Goal: Task Accomplishment & Management: Manage account settings

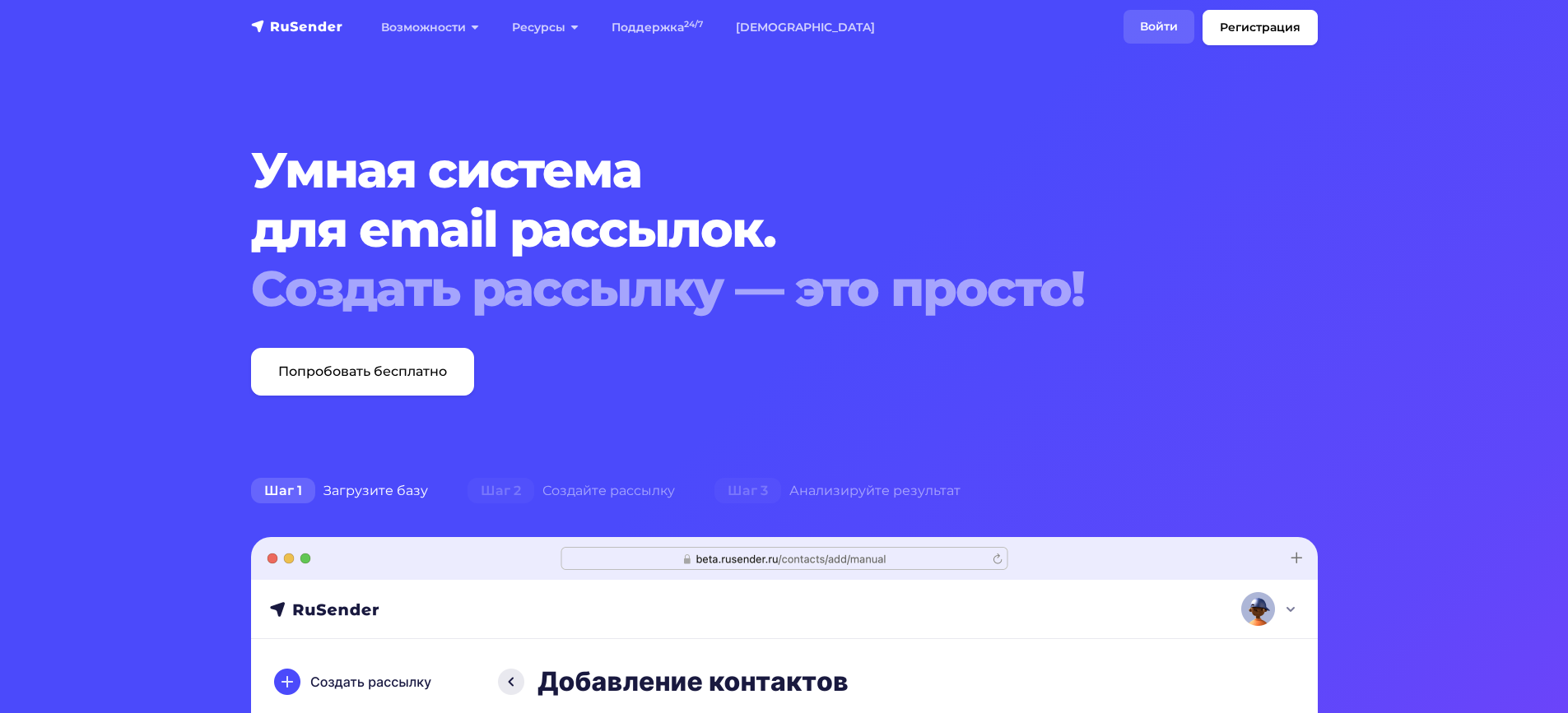
click at [1169, 21] on link "Войти" at bounding box center [1159, 27] width 71 height 34
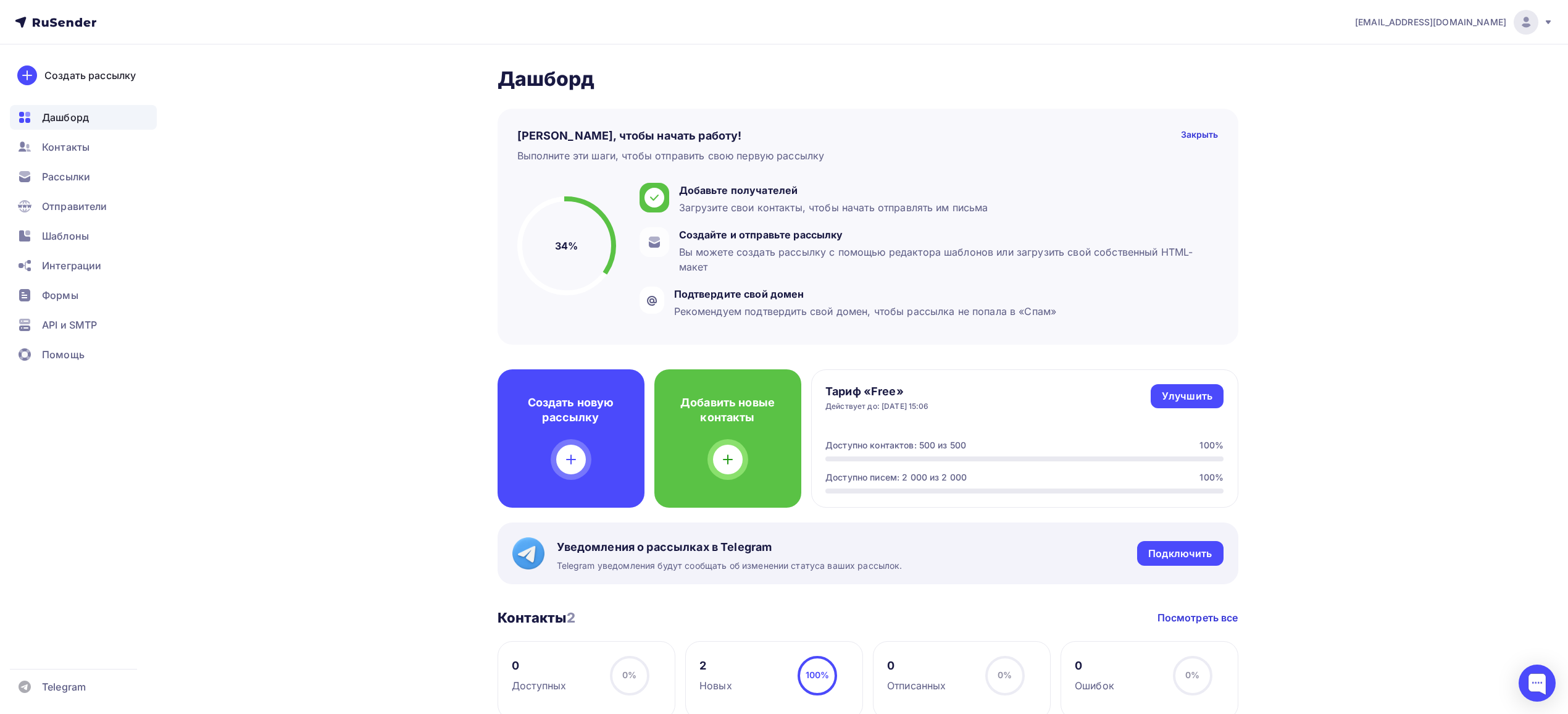
scroll to position [82, 0]
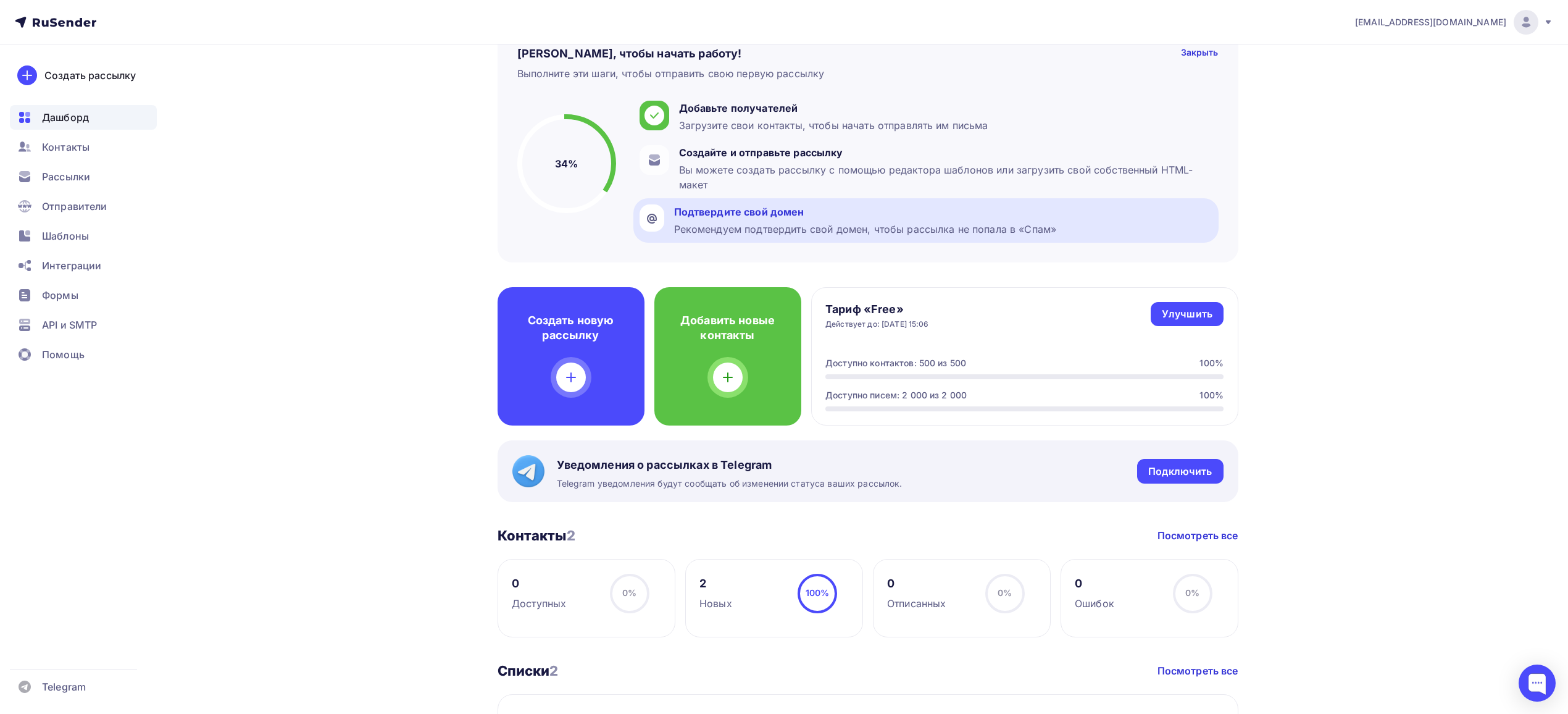
click at [761, 220] on div "Подтвердите свой домен Рекомендуем подтвердить свой домен, чтобы рассылка не по…" at bounding box center [865, 220] width 383 height 32
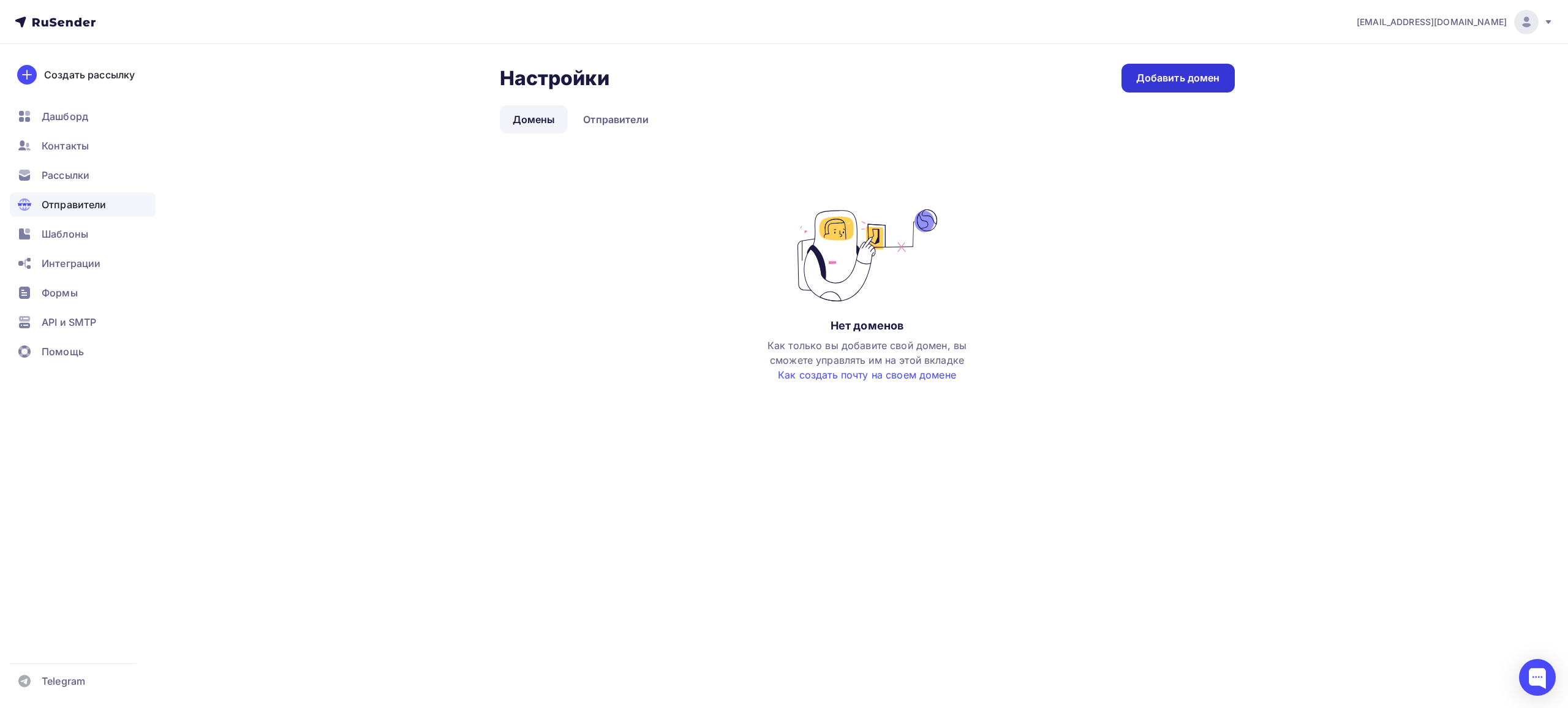
click at [1176, 80] on div "Добавить домен" at bounding box center [1178, 78] width 84 height 14
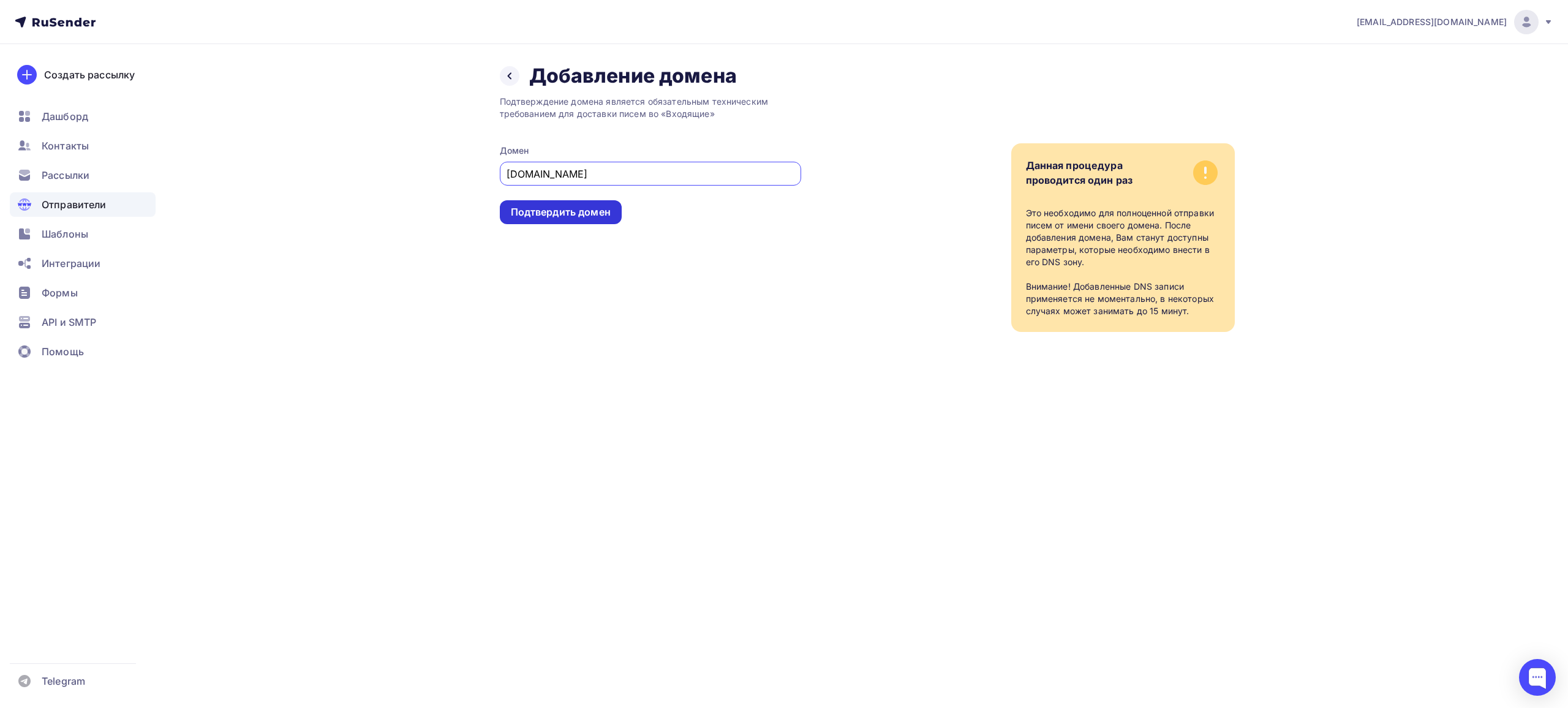
type input "salair.xplanetmail.ru"
click at [547, 212] on div "Подтвердить домен" at bounding box center [561, 212] width 100 height 14
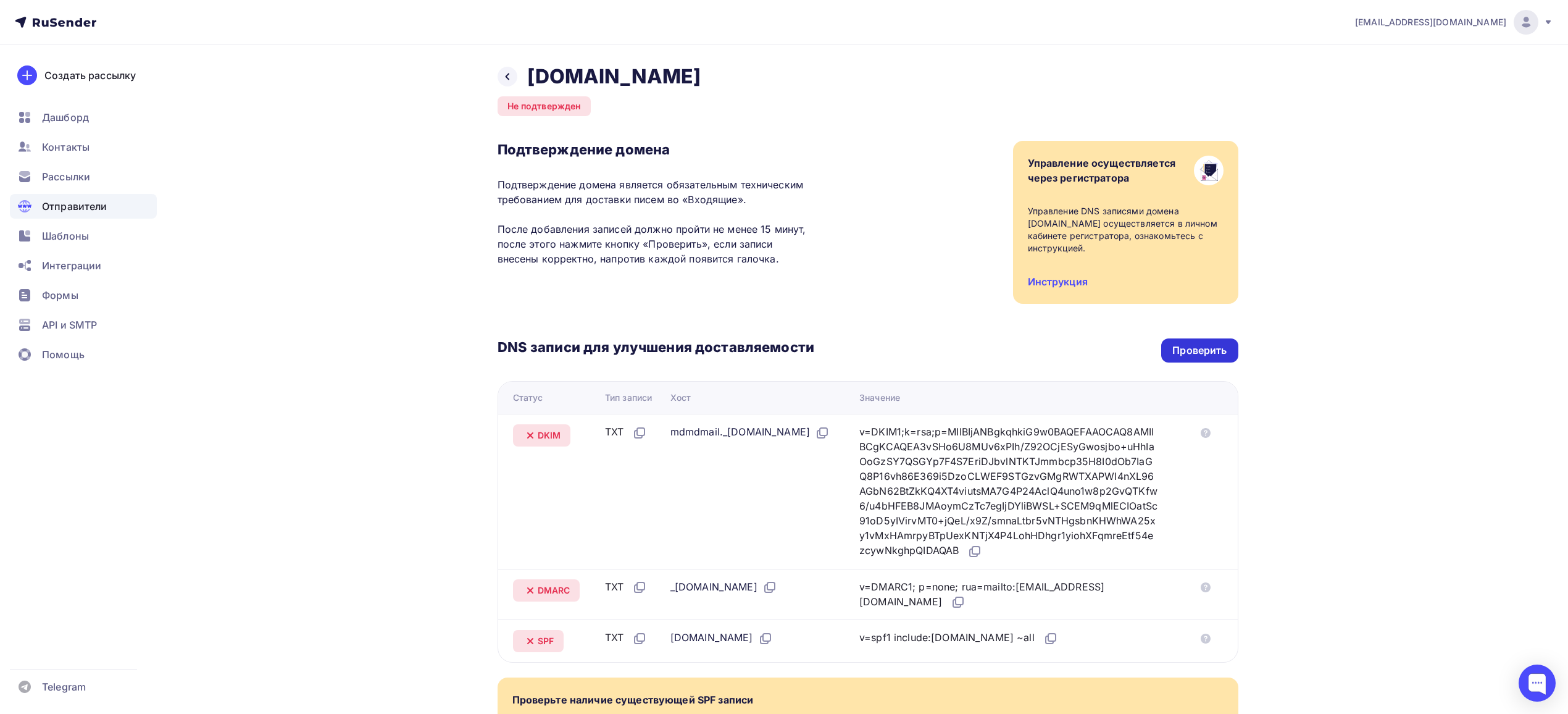
click at [1188, 352] on div "Проверить" at bounding box center [1199, 350] width 55 height 14
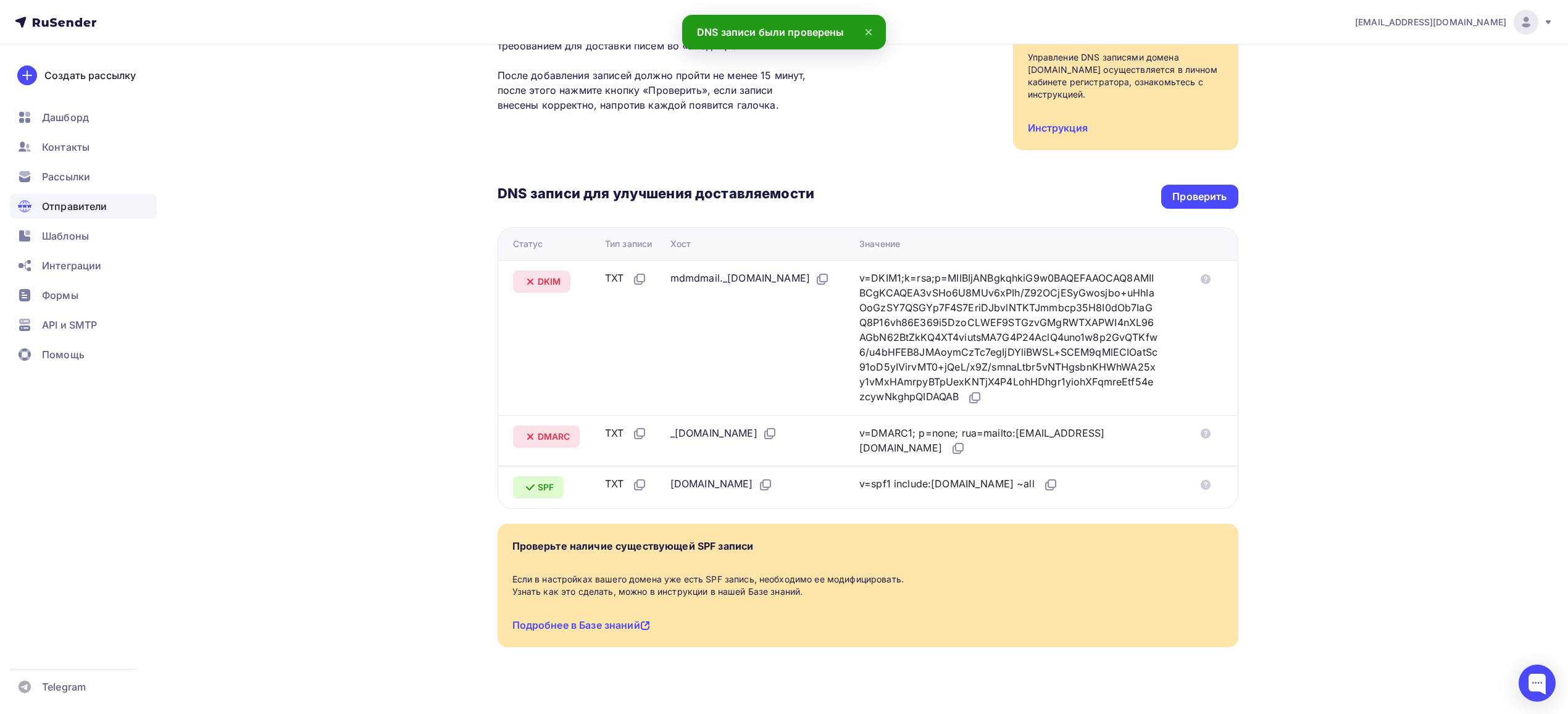
scroll to position [99, 0]
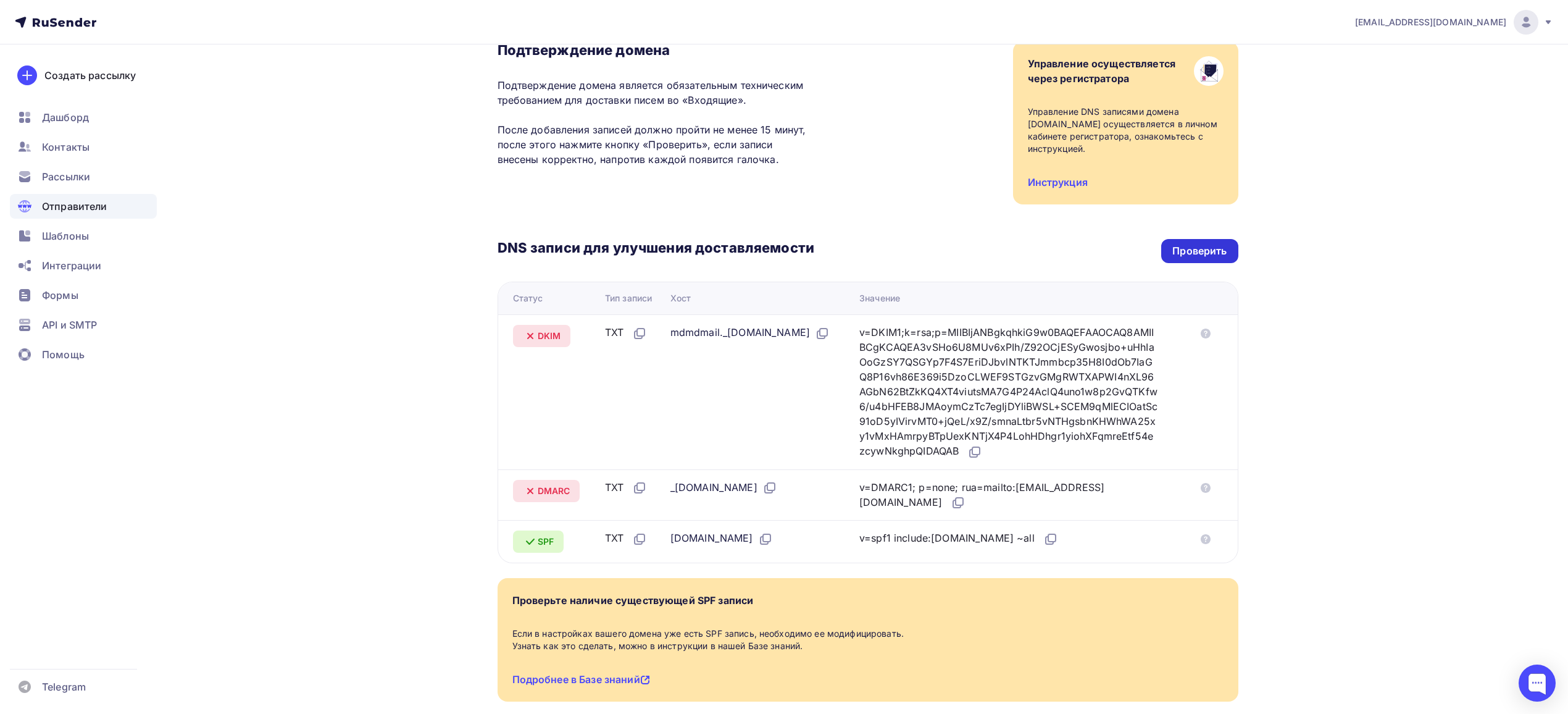
click at [1208, 254] on div "Проверить" at bounding box center [1199, 250] width 55 height 14
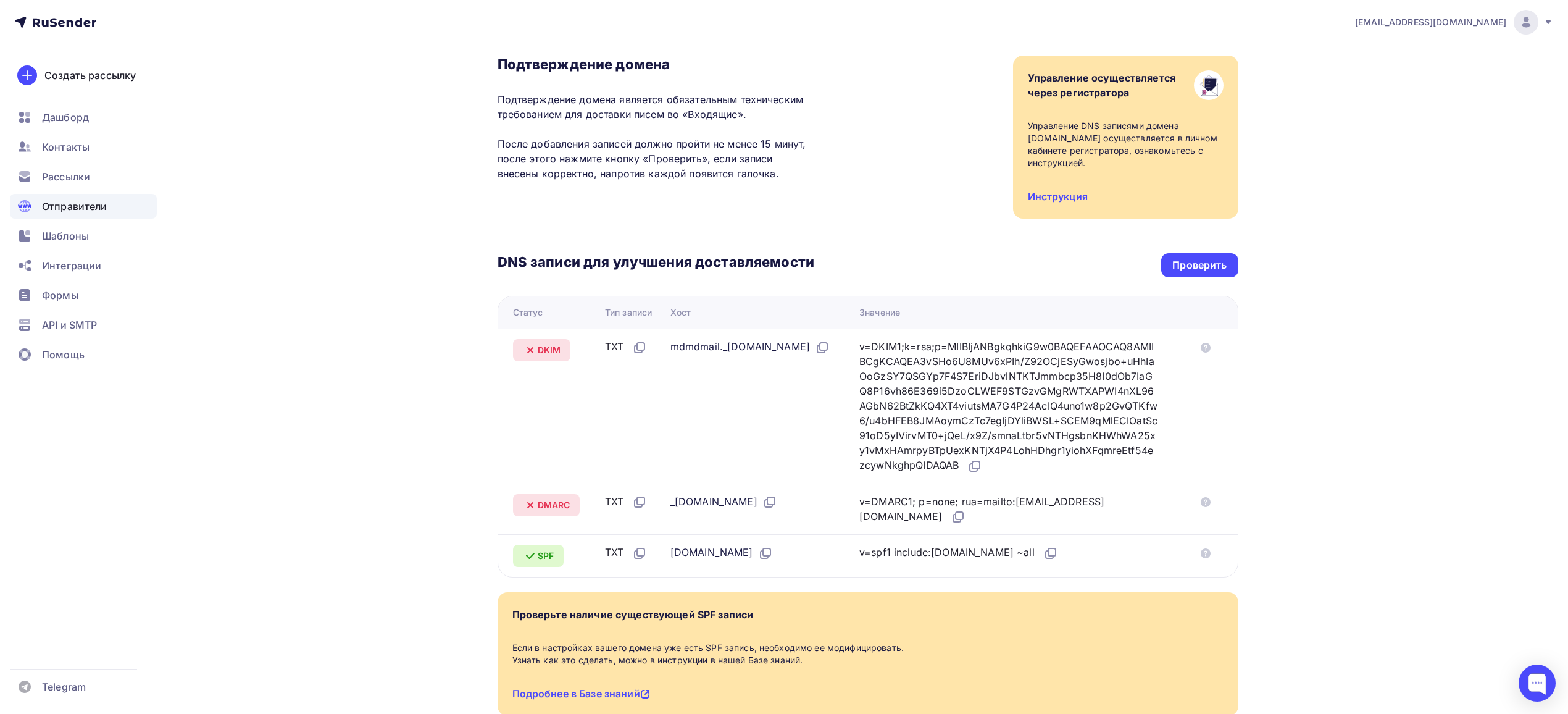
scroll to position [164, 0]
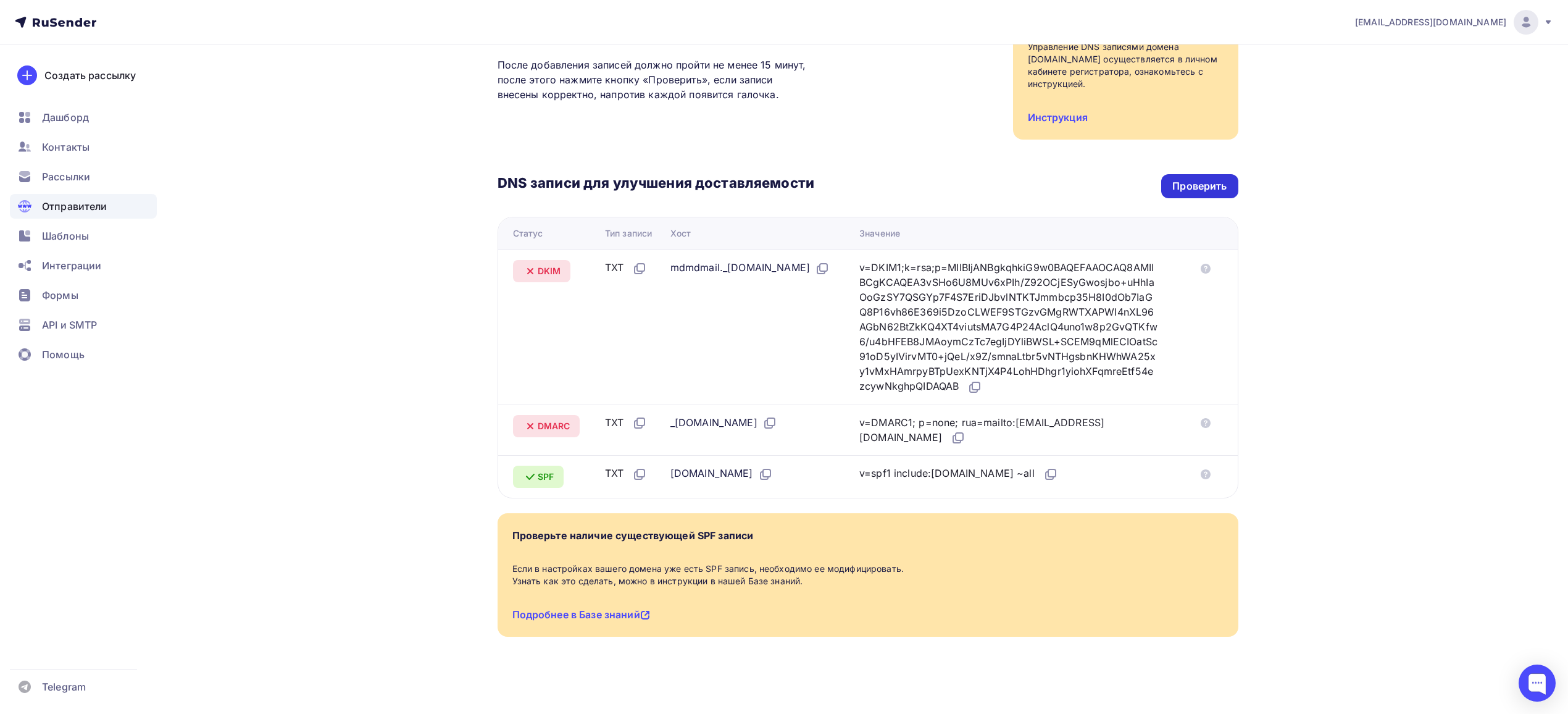
click at [1184, 184] on div "Проверить" at bounding box center [1199, 186] width 55 height 14
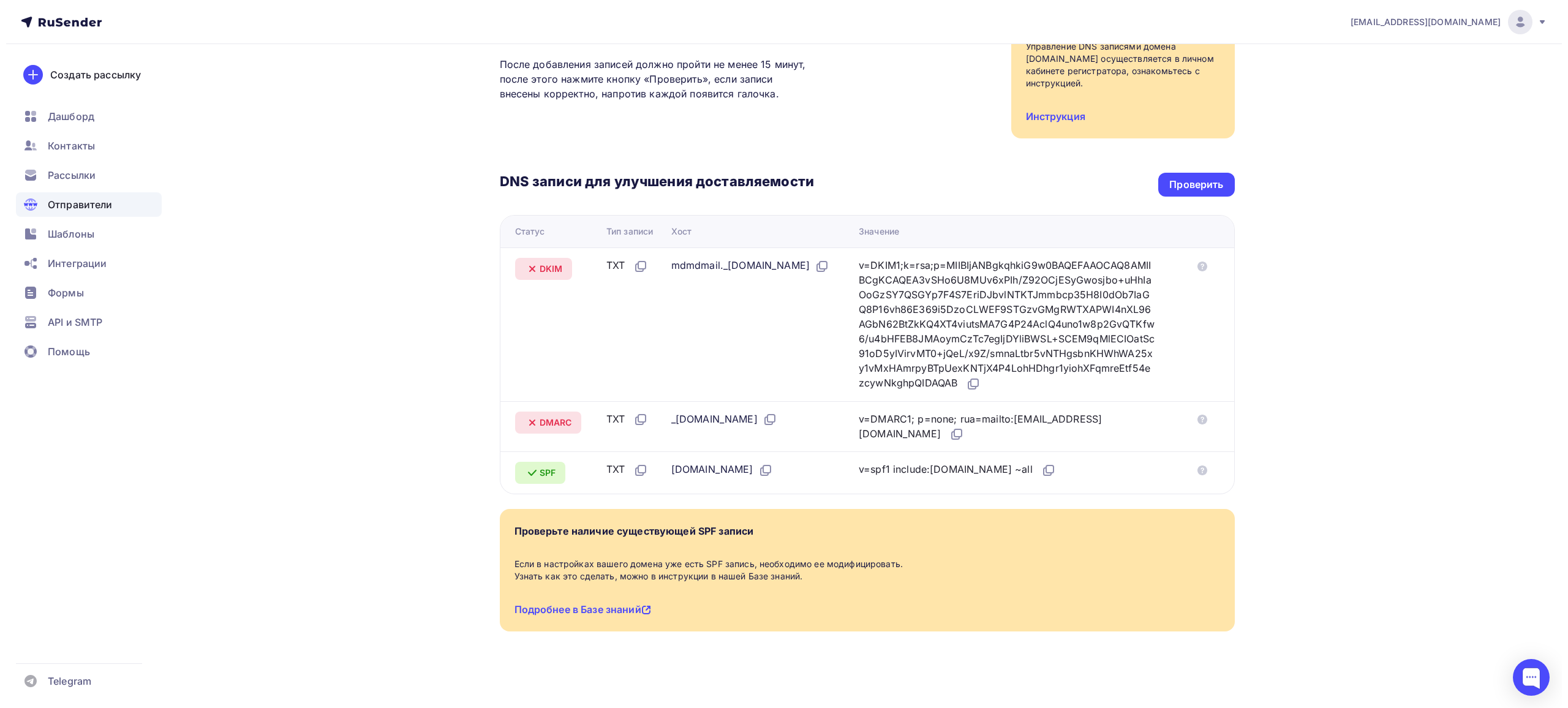
scroll to position [0, 0]
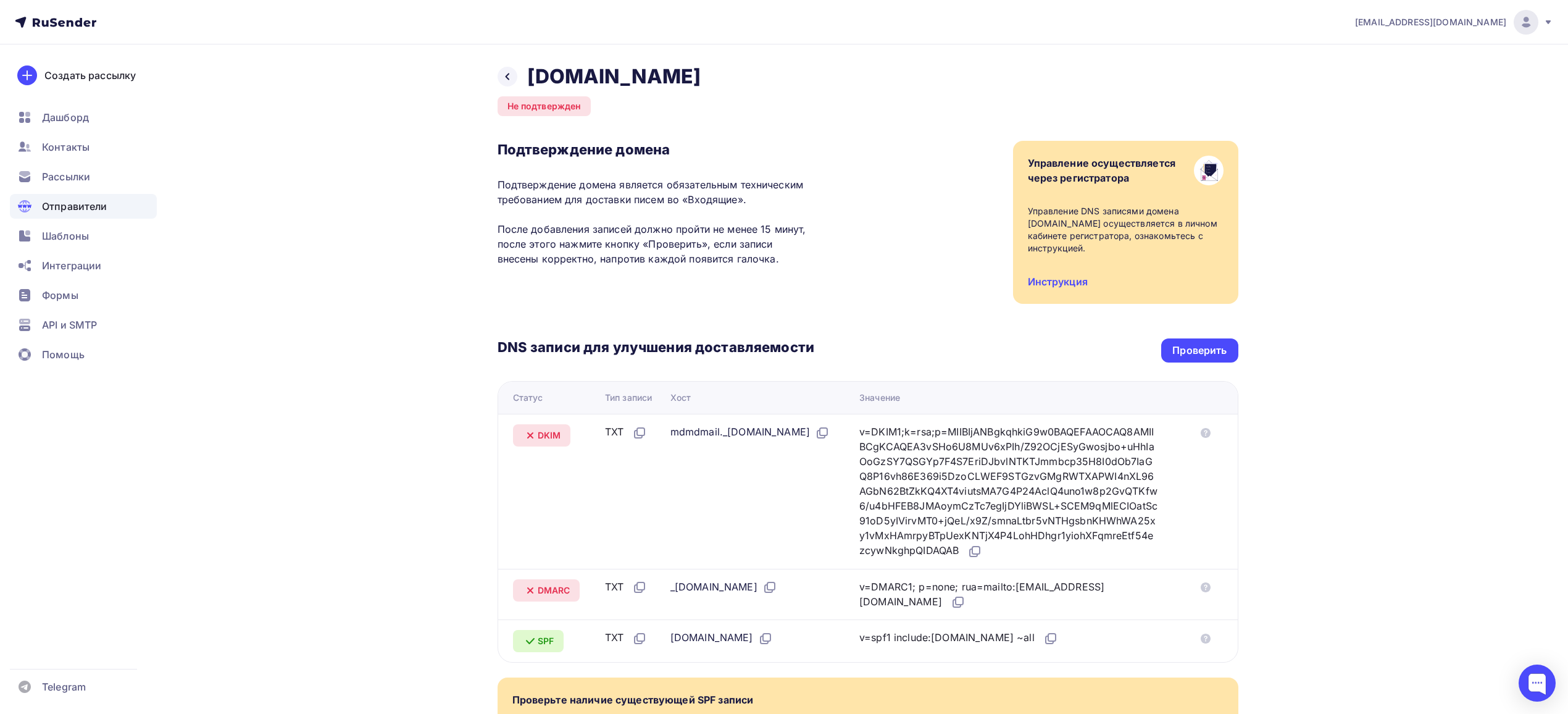
click at [549, 107] on div "Не подтвержден" at bounding box center [544, 106] width 94 height 20
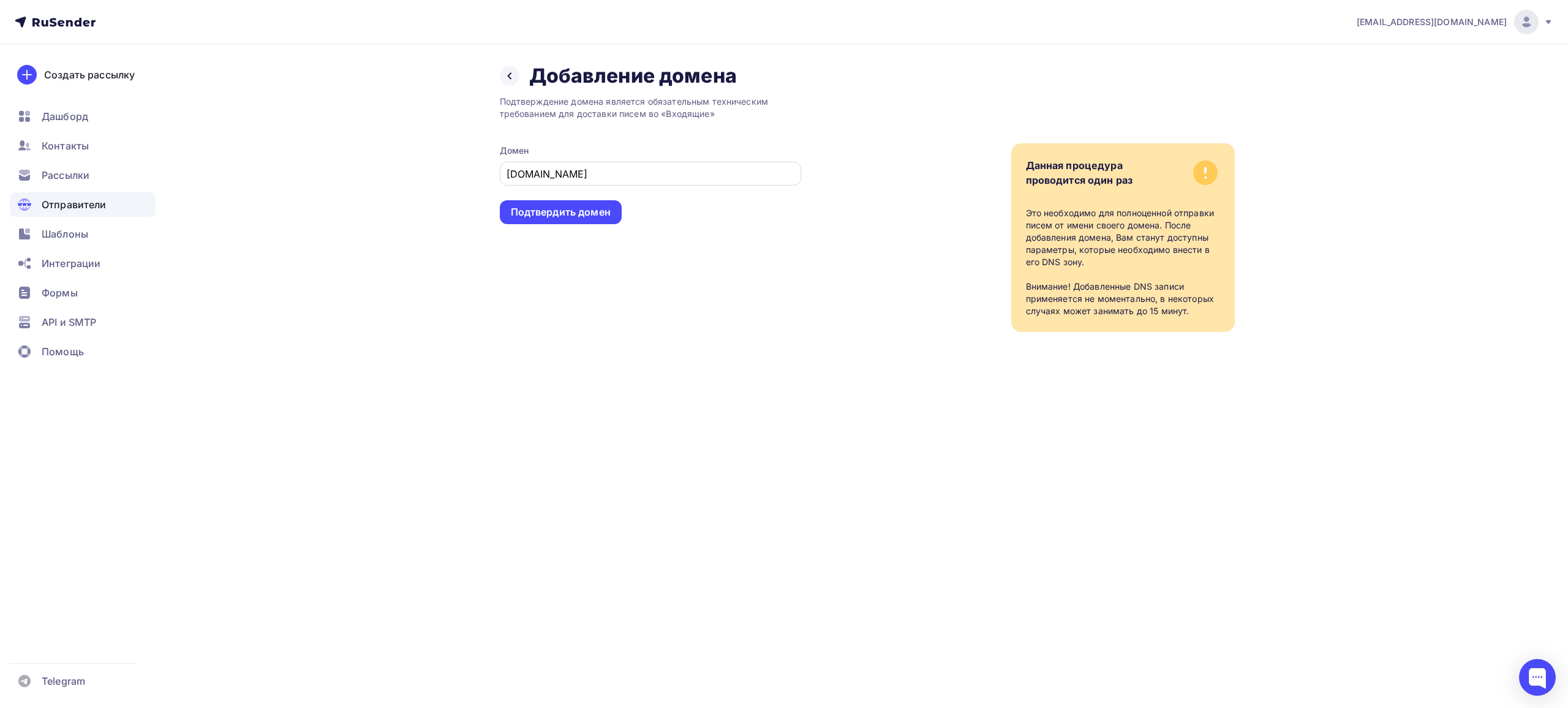
click at [505, 175] on div "[DOMAIN_NAME]" at bounding box center [650, 174] width 301 height 24
drag, startPoint x: 524, startPoint y: 169, endPoint x: 555, endPoint y: 159, distance: 32.6
click at [524, 168] on input "[DOMAIN_NAME]" at bounding box center [650, 174] width 287 height 15
click at [504, 172] on div "[DOMAIN_NAME]" at bounding box center [650, 174] width 301 height 24
click at [508, 172] on input "[DOMAIN_NAME]" at bounding box center [650, 174] width 287 height 15
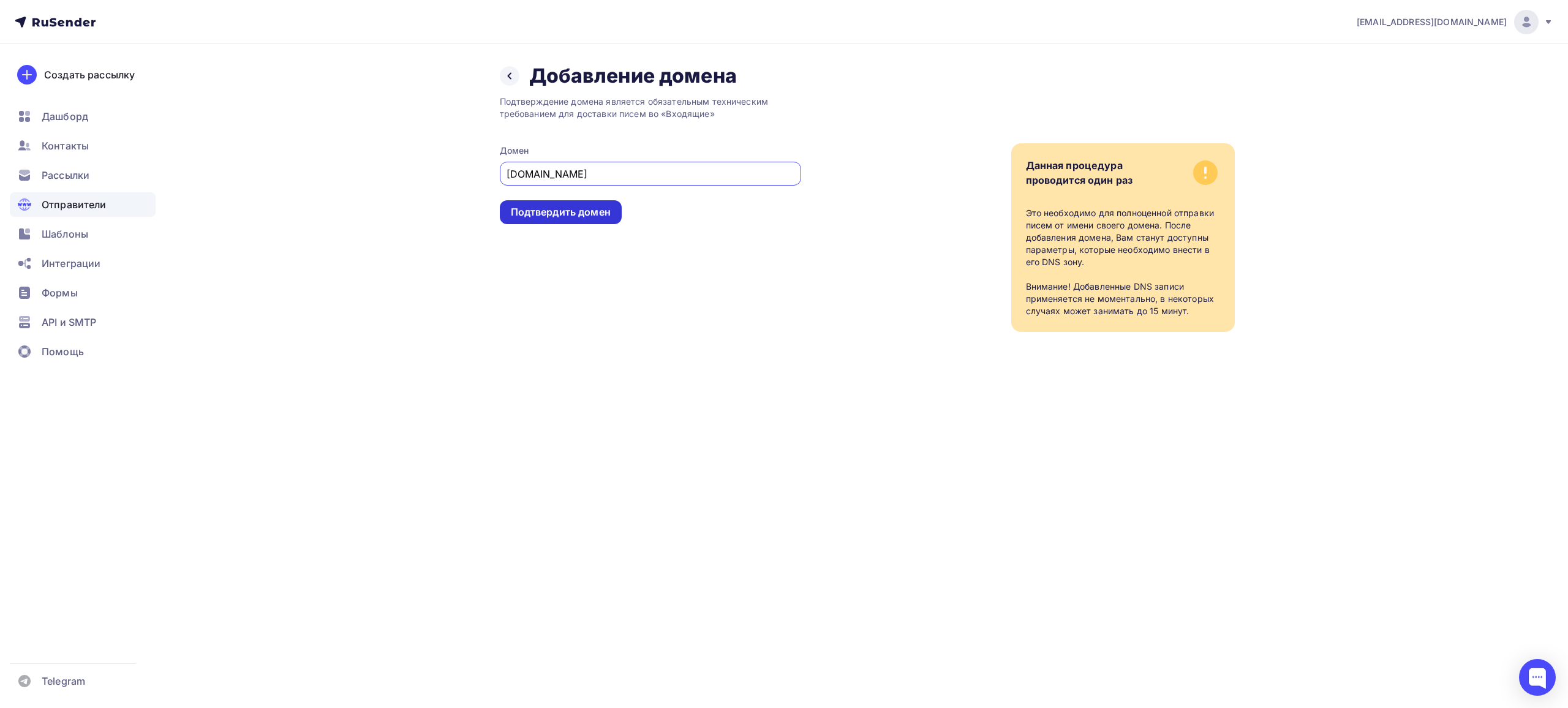
click at [574, 211] on div "Подтвердить домен" at bounding box center [561, 212] width 100 height 14
click at [552, 211] on div "Подтвердить домен" at bounding box center [561, 212] width 100 height 14
click at [534, 175] on input "www.salair.xplanetmail.ru" at bounding box center [650, 174] width 287 height 15
type input "[DOMAIN_NAME]"
click at [553, 211] on div "Подтвердить домен" at bounding box center [561, 212] width 100 height 14
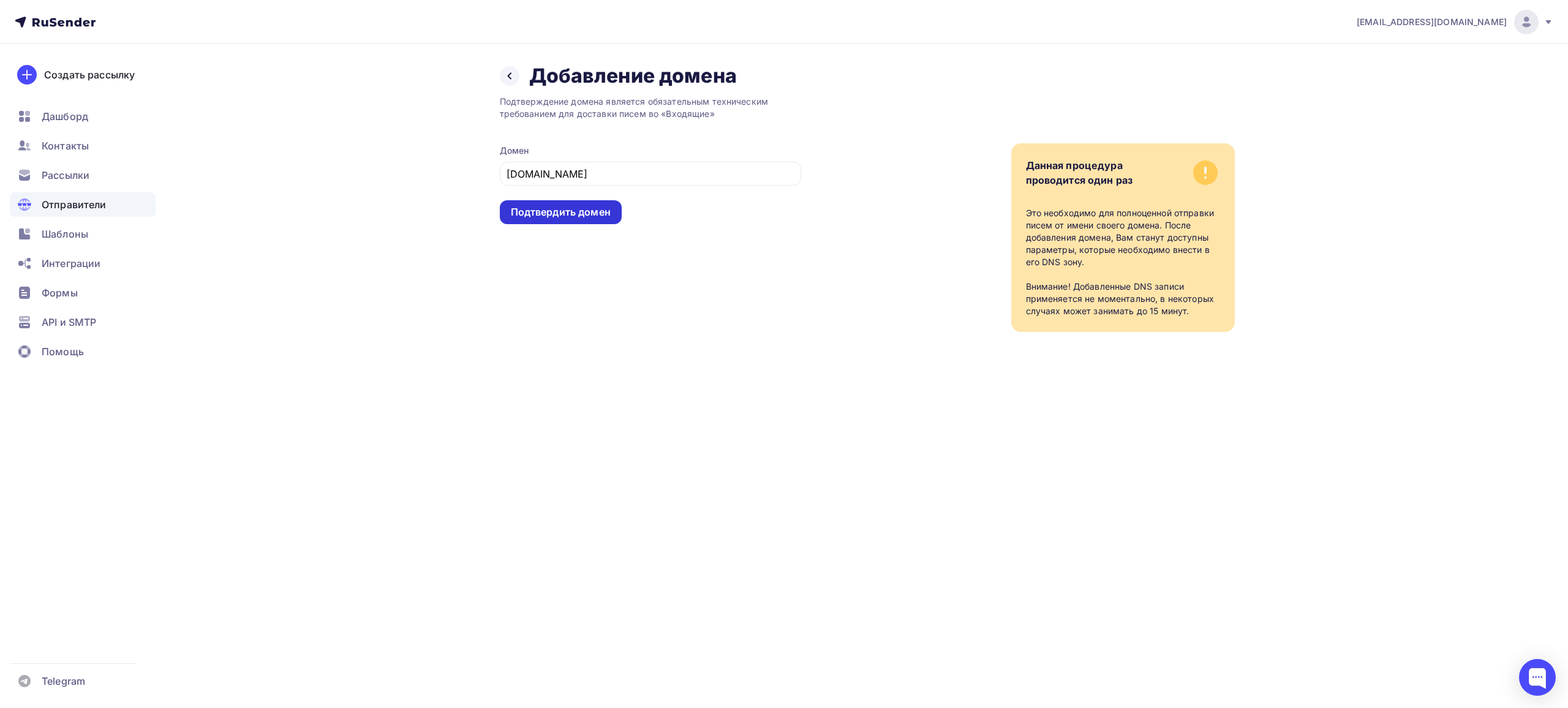
click at [553, 211] on div "Подтвердить домен" at bounding box center [561, 212] width 100 height 14
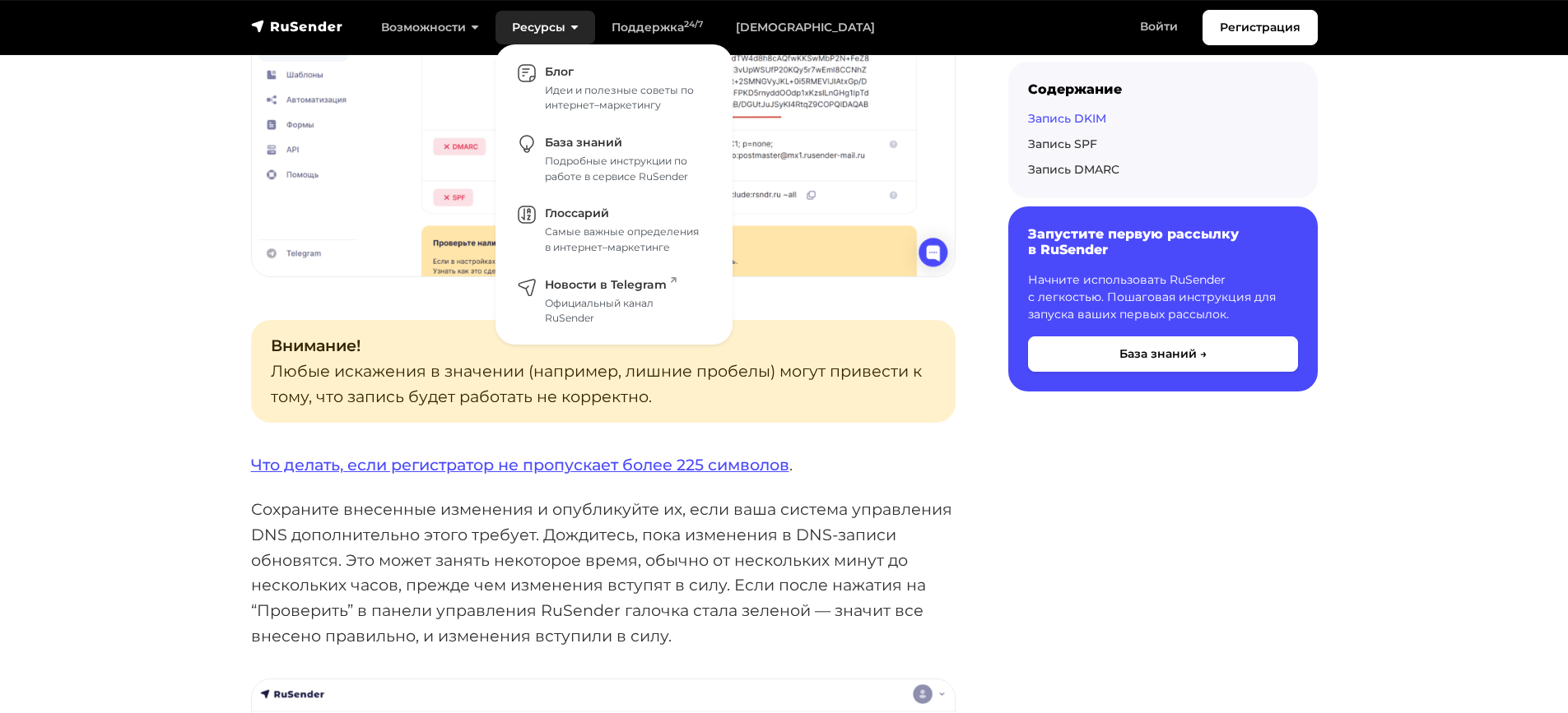
scroll to position [1481, 0]
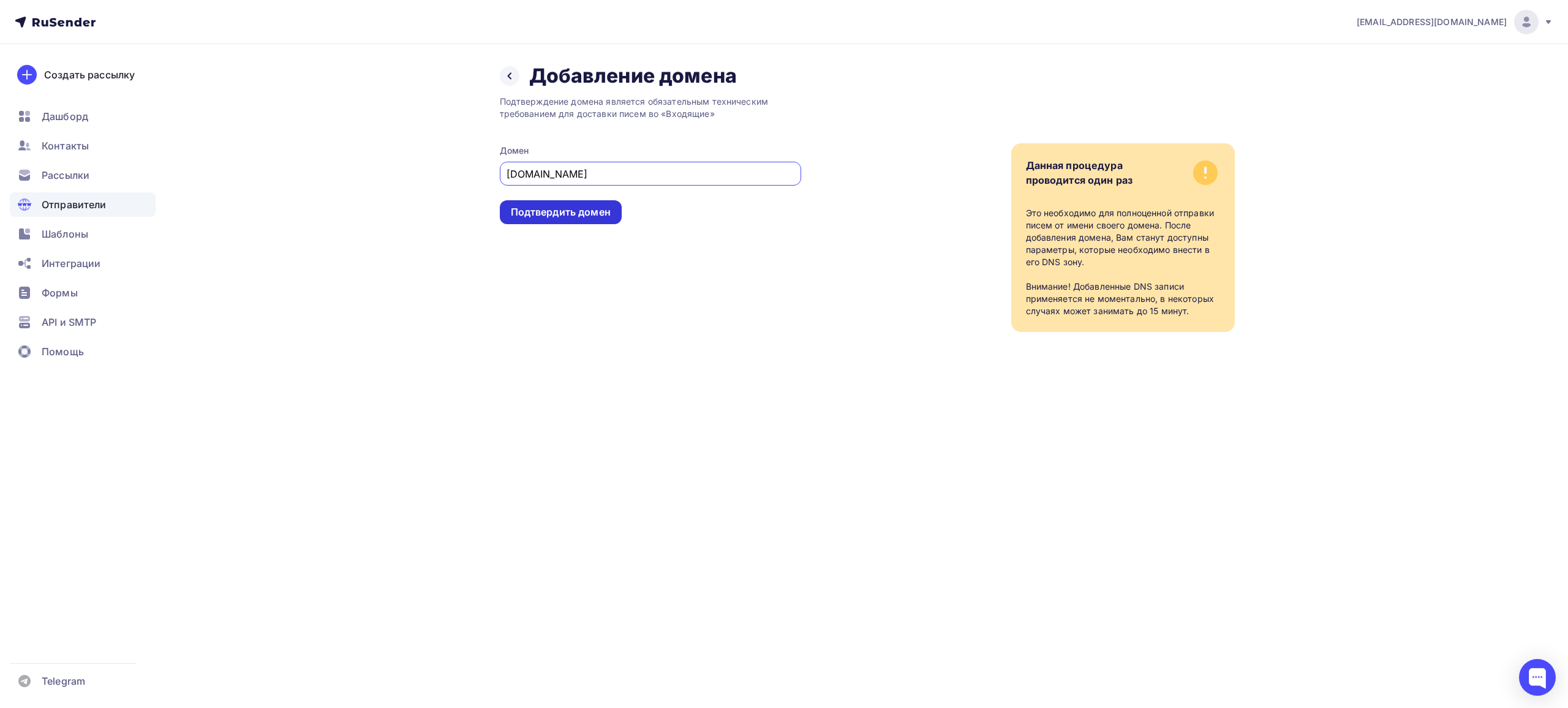
type input "[DOMAIN_NAME]"
click at [521, 216] on div "Подтвердить домен" at bounding box center [561, 212] width 100 height 14
click at [1546, 25] on icon at bounding box center [1548, 22] width 10 height 10
click at [1407, 103] on link "Выйти" at bounding box center [1443, 112] width 206 height 24
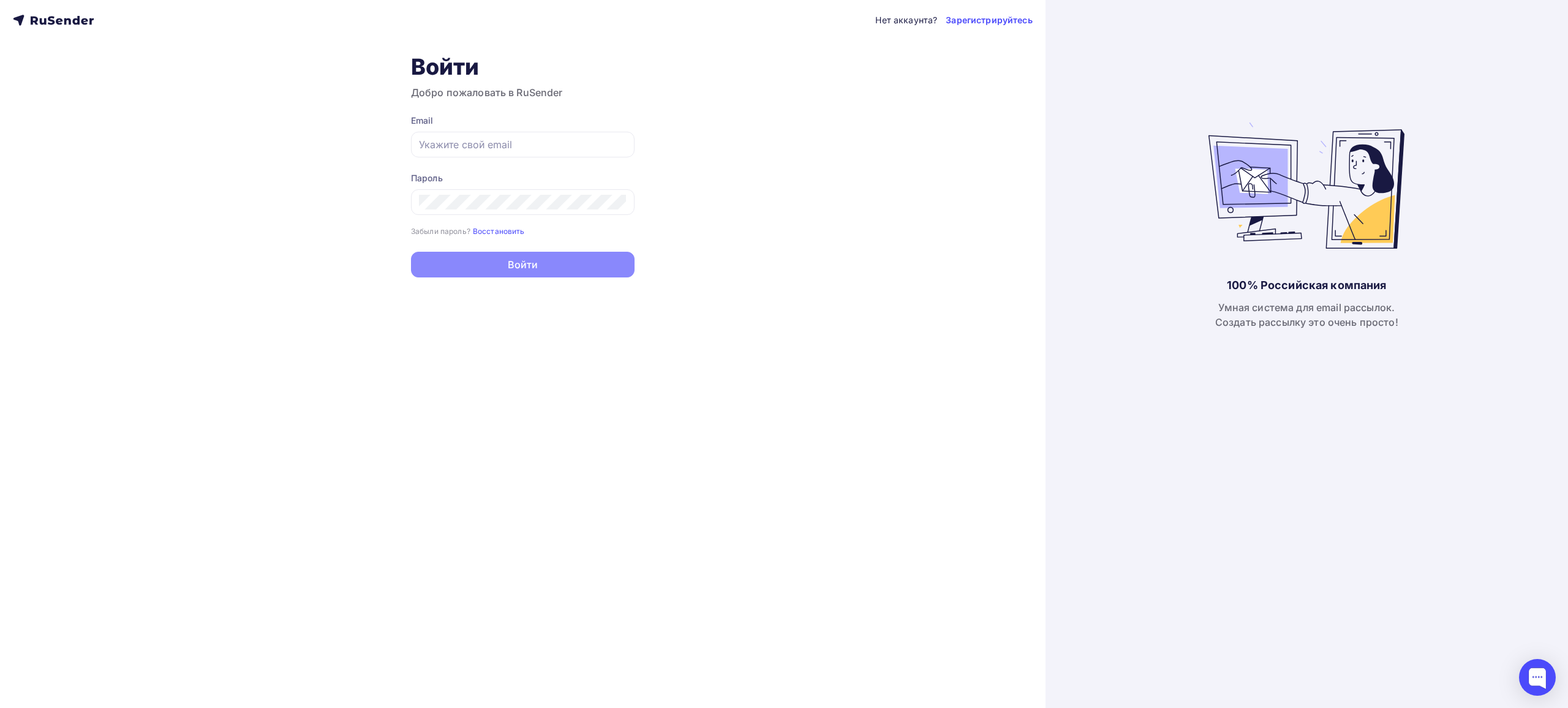
type input "DeminKS@salairtrans.ru"
click at [91, 23] on icon at bounding box center [91, 22] width 4 height 7
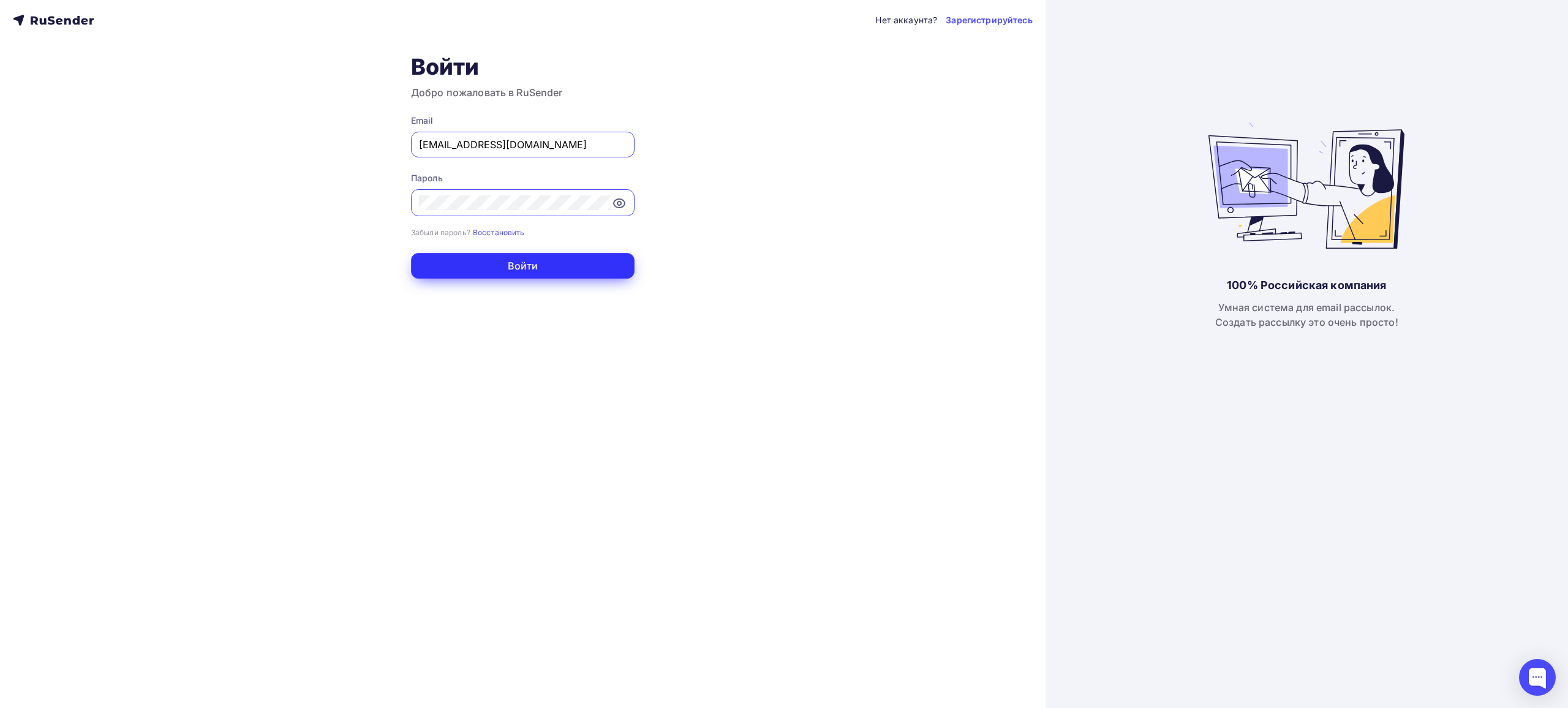
click at [498, 272] on button "Войти" at bounding box center [523, 265] width 224 height 26
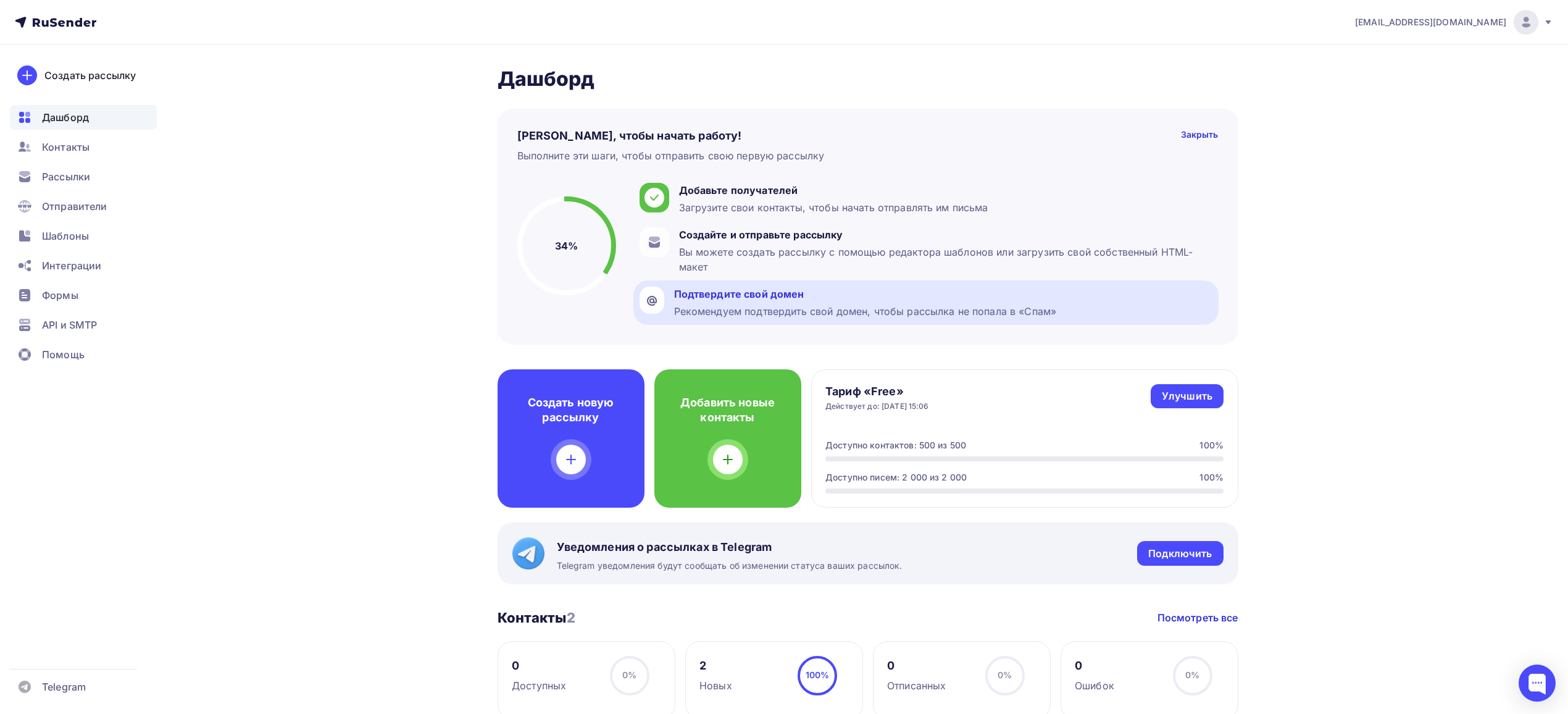
click at [798, 307] on div "Рекомендуем подтвердить свой домен, чтобы рассылка не попала в «Спам»" at bounding box center [865, 311] width 383 height 15
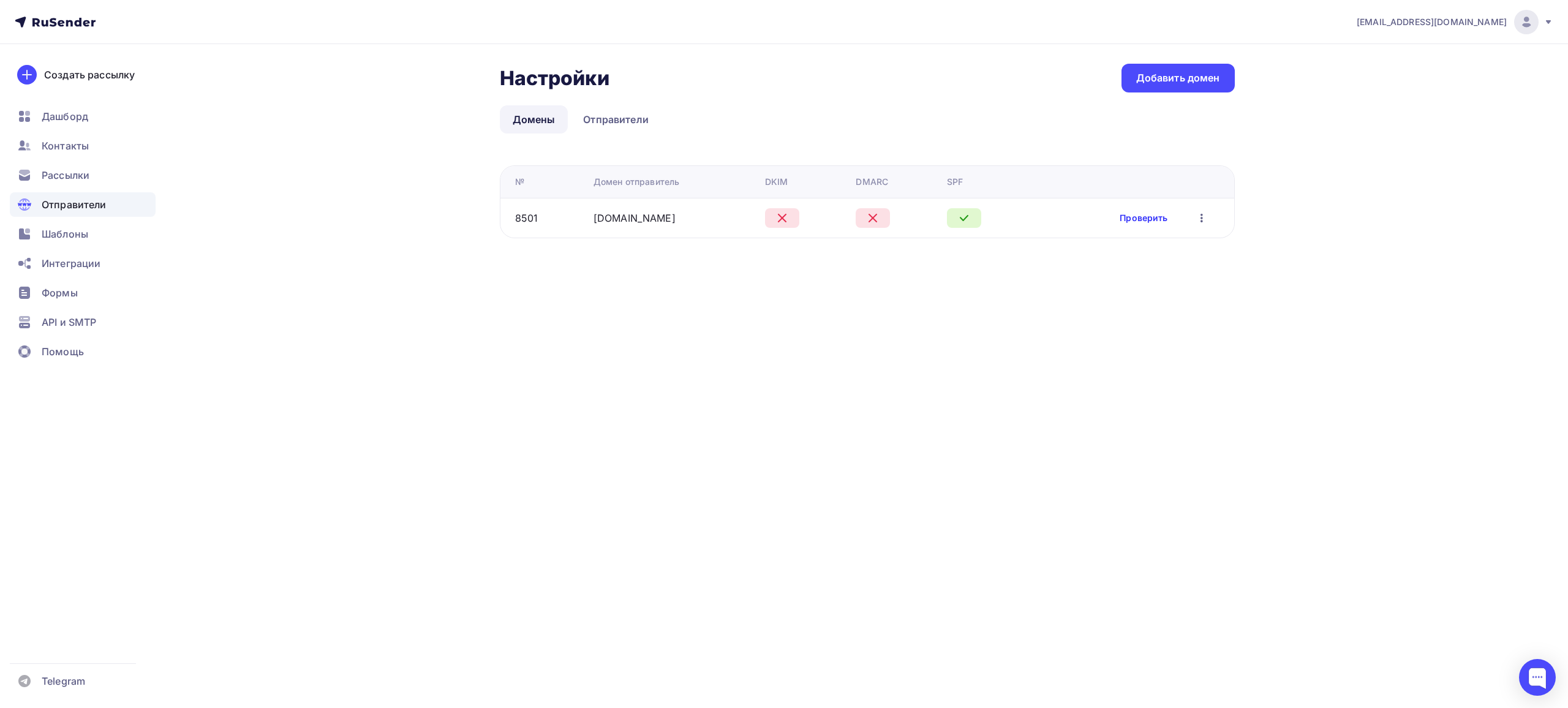
click at [1142, 216] on link "Проверить" at bounding box center [1143, 218] width 48 height 13
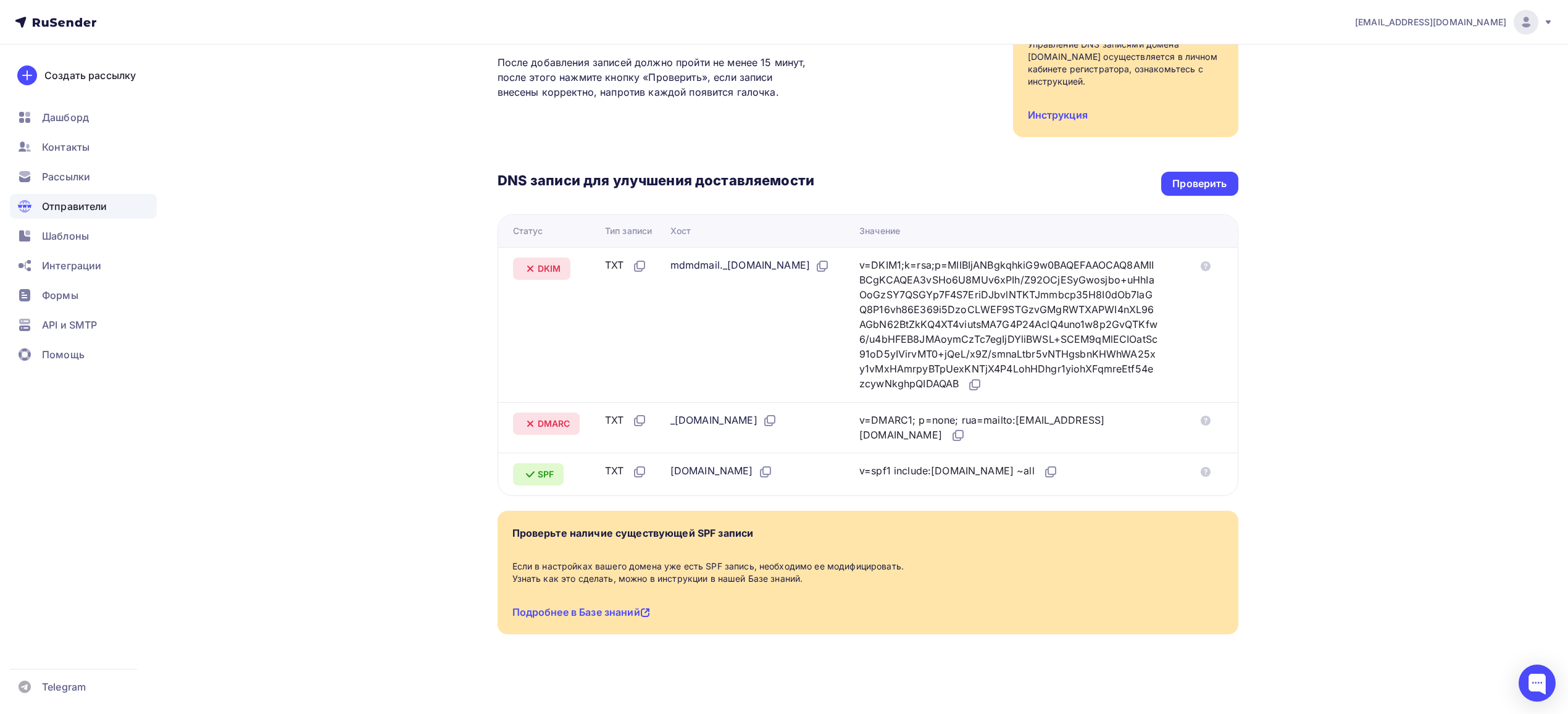
scroll to position [182, 0]
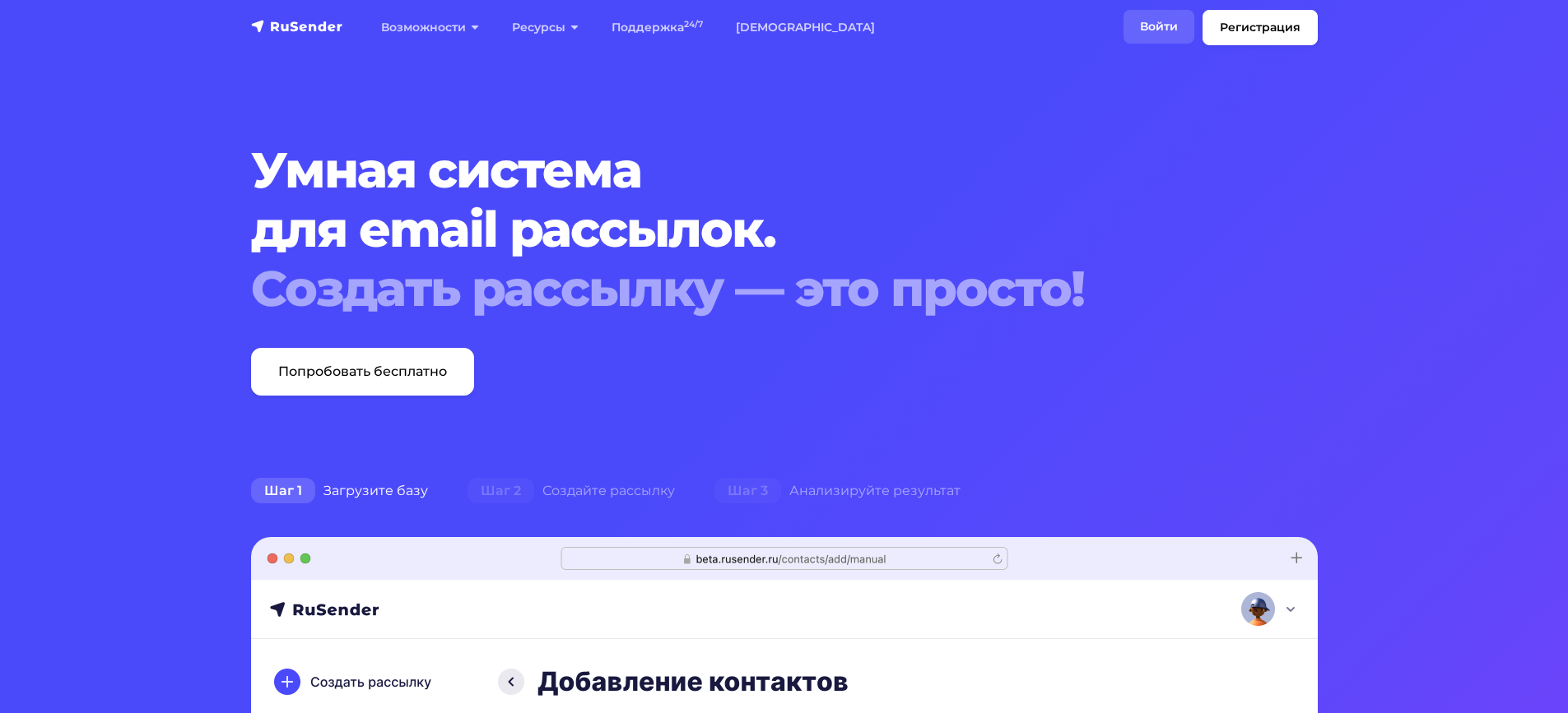
click at [1172, 28] on link "Войти" at bounding box center [1159, 27] width 71 height 34
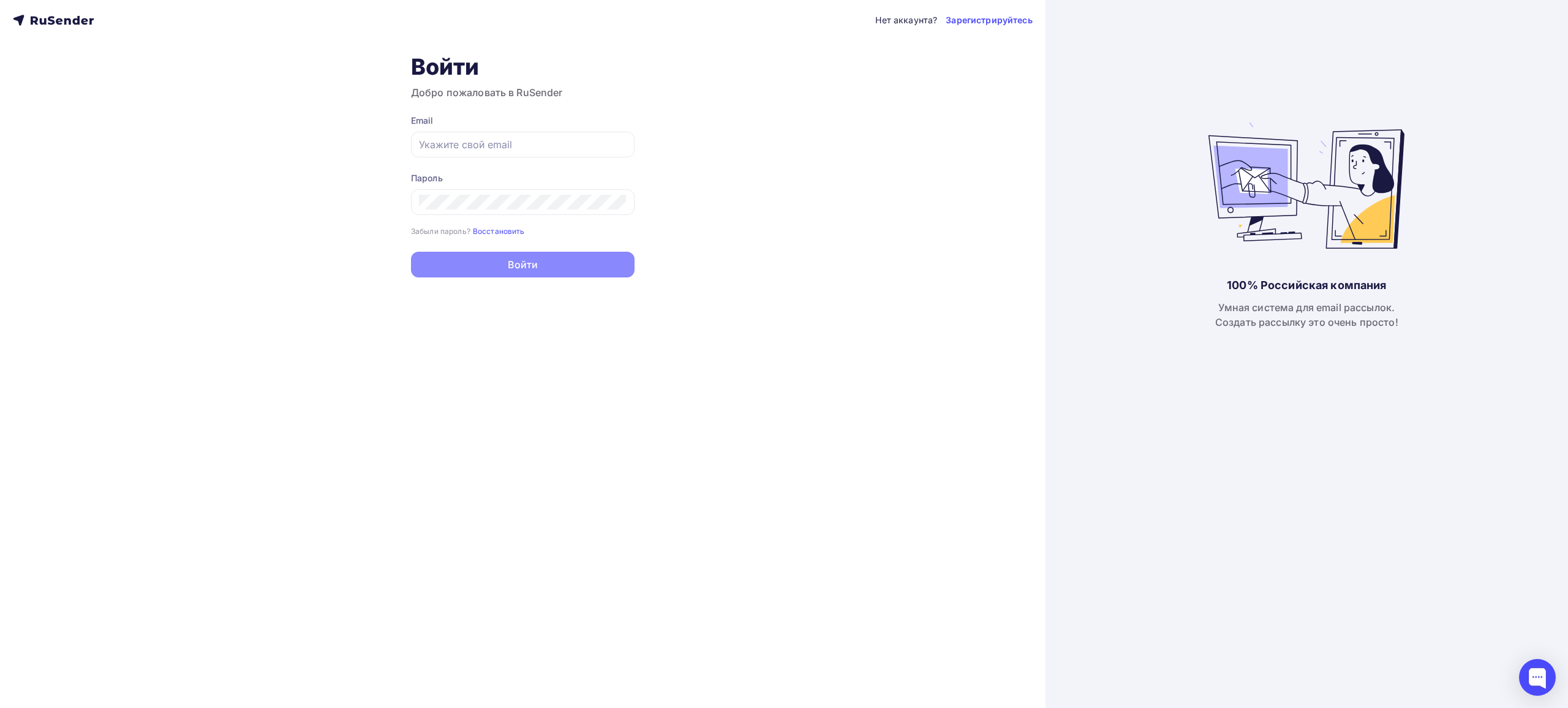
type input "[EMAIL_ADDRESS][DOMAIN_NAME]"
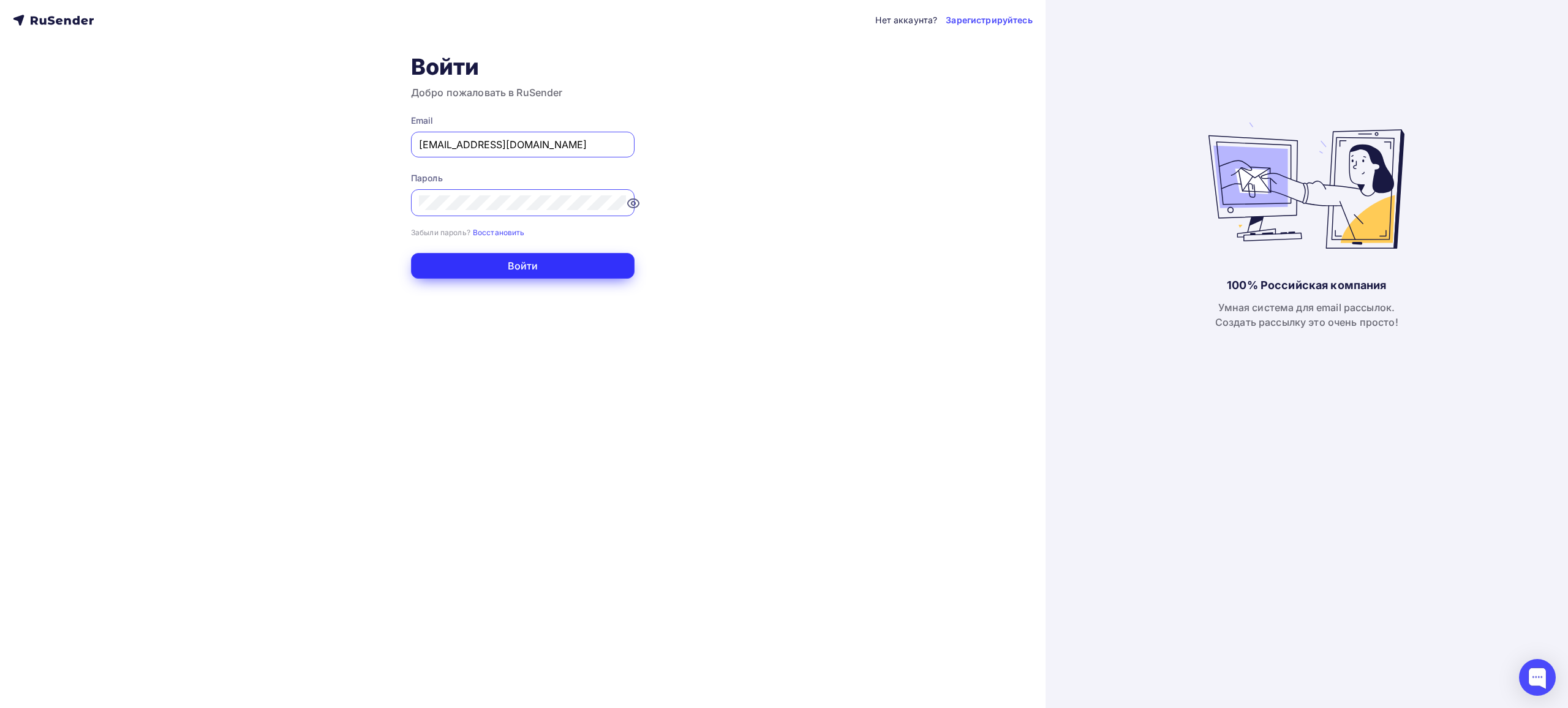
click at [557, 267] on button "Войти" at bounding box center [523, 265] width 224 height 26
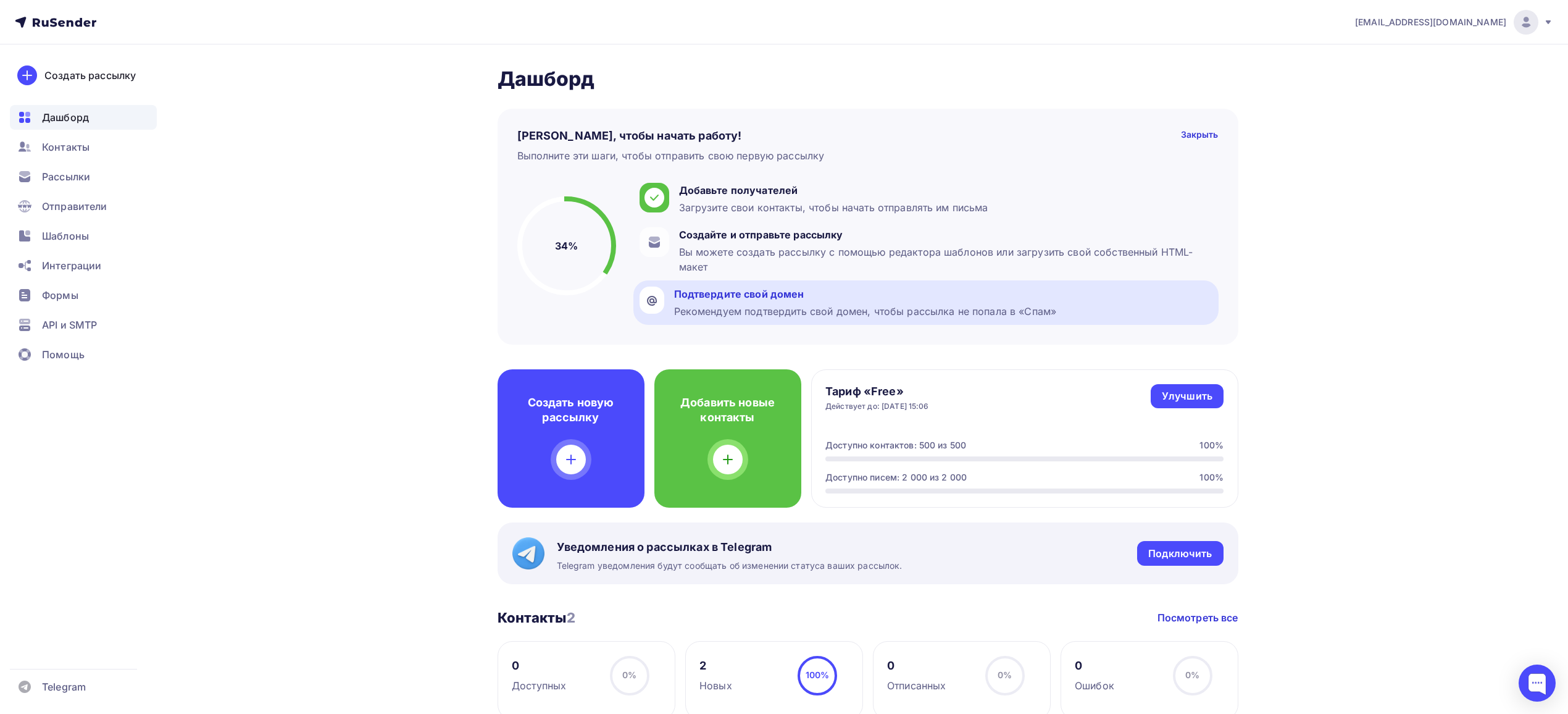
click at [747, 309] on div "Рекомендуем подтвердить свой домен, чтобы рассылка не попала в «Спам»" at bounding box center [865, 311] width 383 height 15
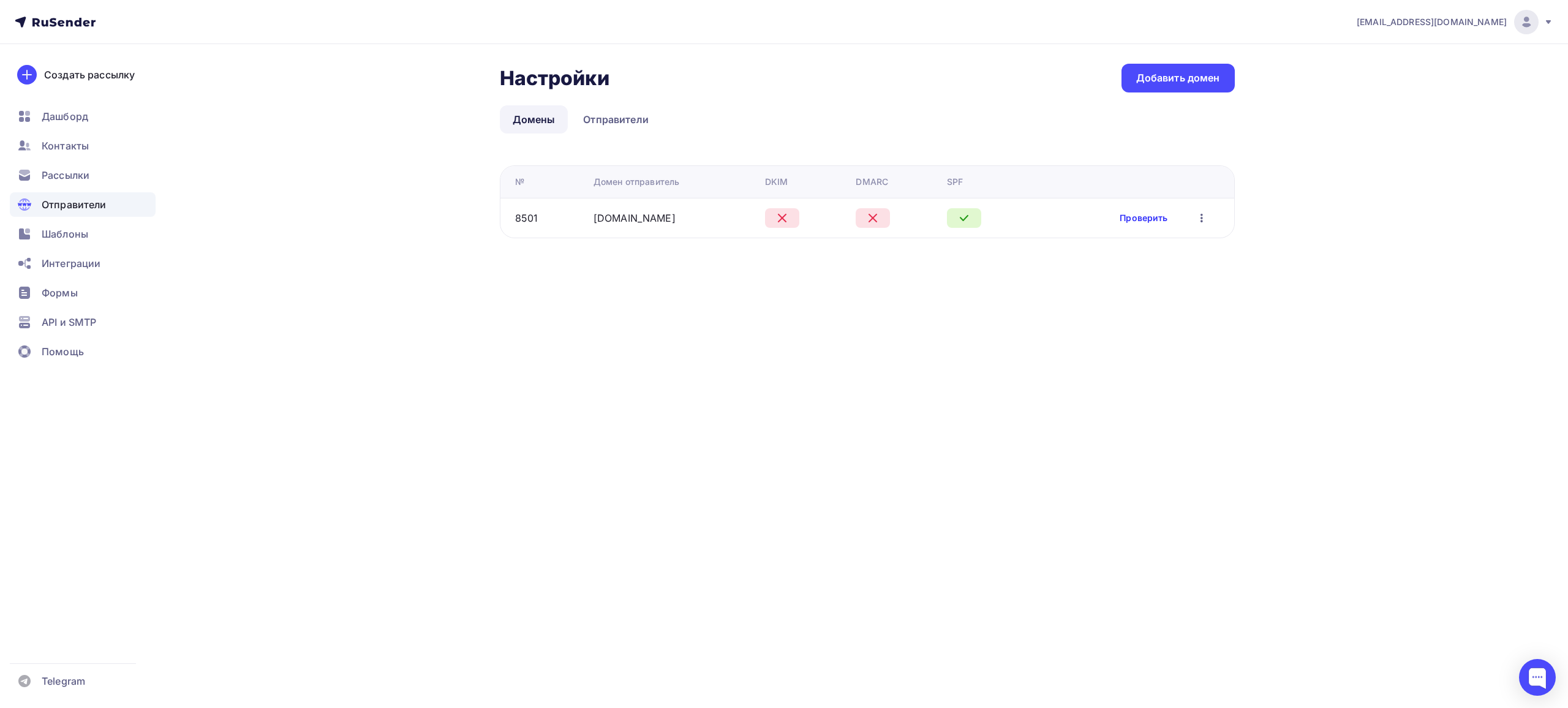
click at [1127, 221] on link "Проверить" at bounding box center [1143, 218] width 48 height 13
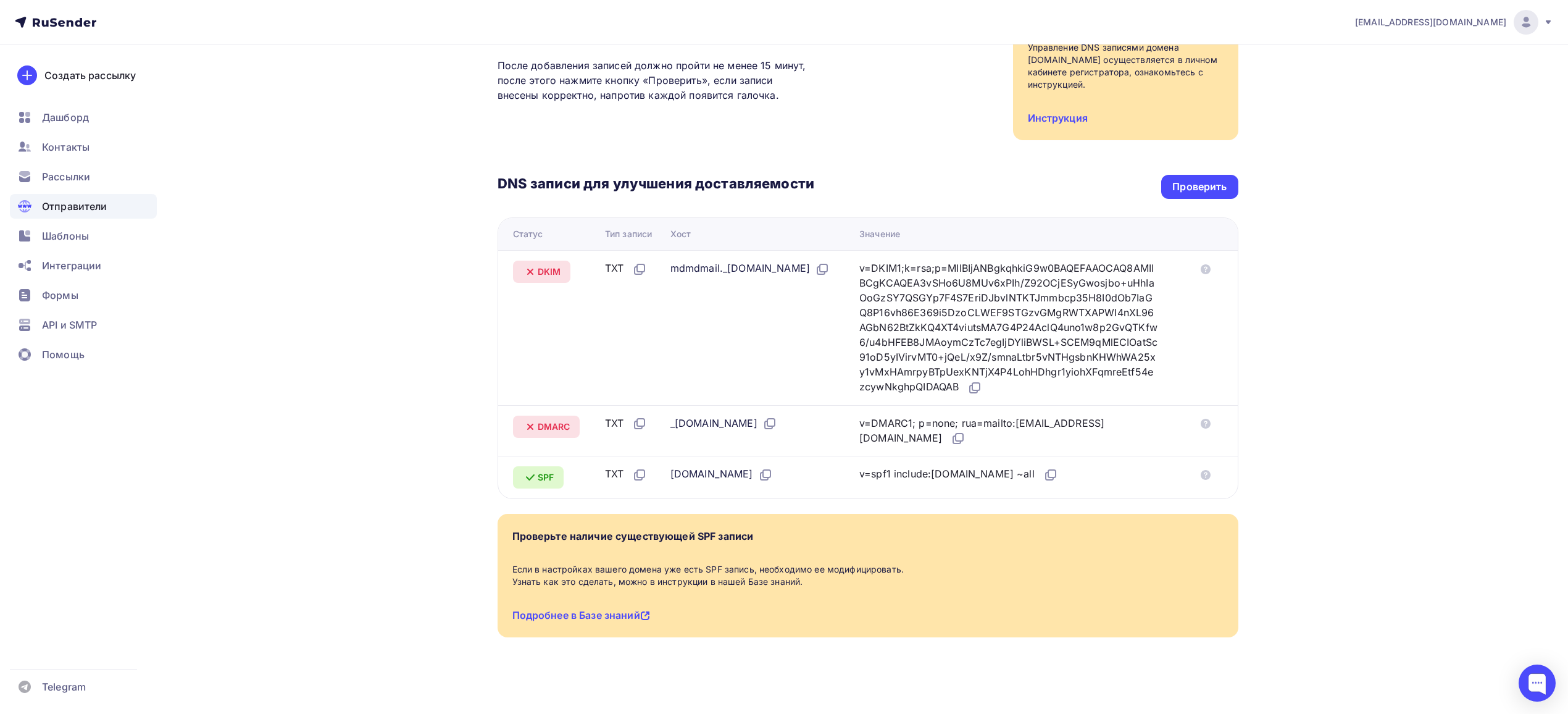
scroll to position [164, 0]
click at [1203, 192] on div "Проверить" at bounding box center [1199, 186] width 55 height 14
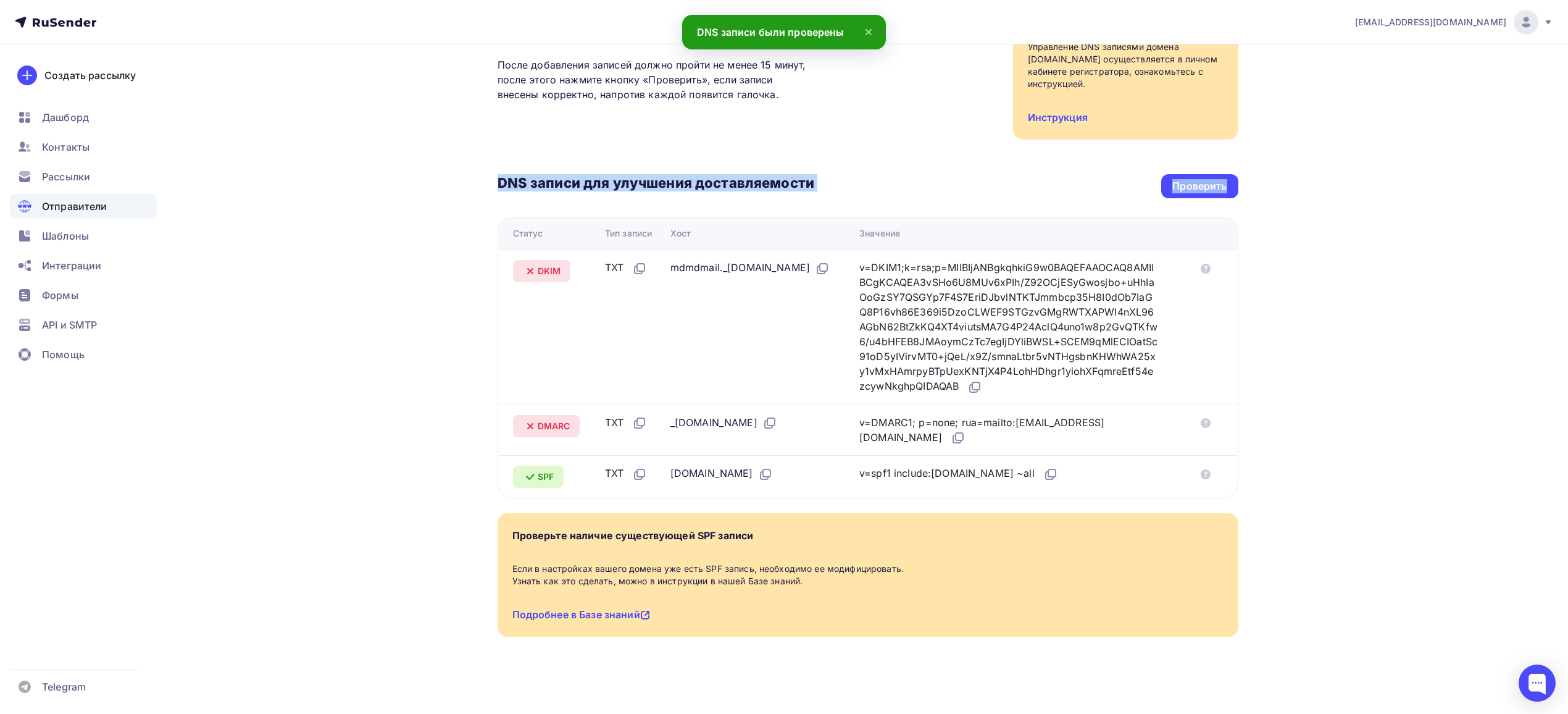
drag, startPoint x: 426, startPoint y: 142, endPoint x: 1223, endPoint y: 492, distance: 870.5
click at [1223, 492] on div "Назад [DOMAIN_NAME] Не подтвержден Подтверждение домена Подтверждение домена яв…" at bounding box center [784, 298] width 1012 height 836
click at [1304, 454] on div "[EMAIL_ADDRESS][DOMAIN_NAME] Аккаунт Тарифы Выйти Создать рассылку [GEOGRAPHIC_…" at bounding box center [784, 275] width 1568 height 880
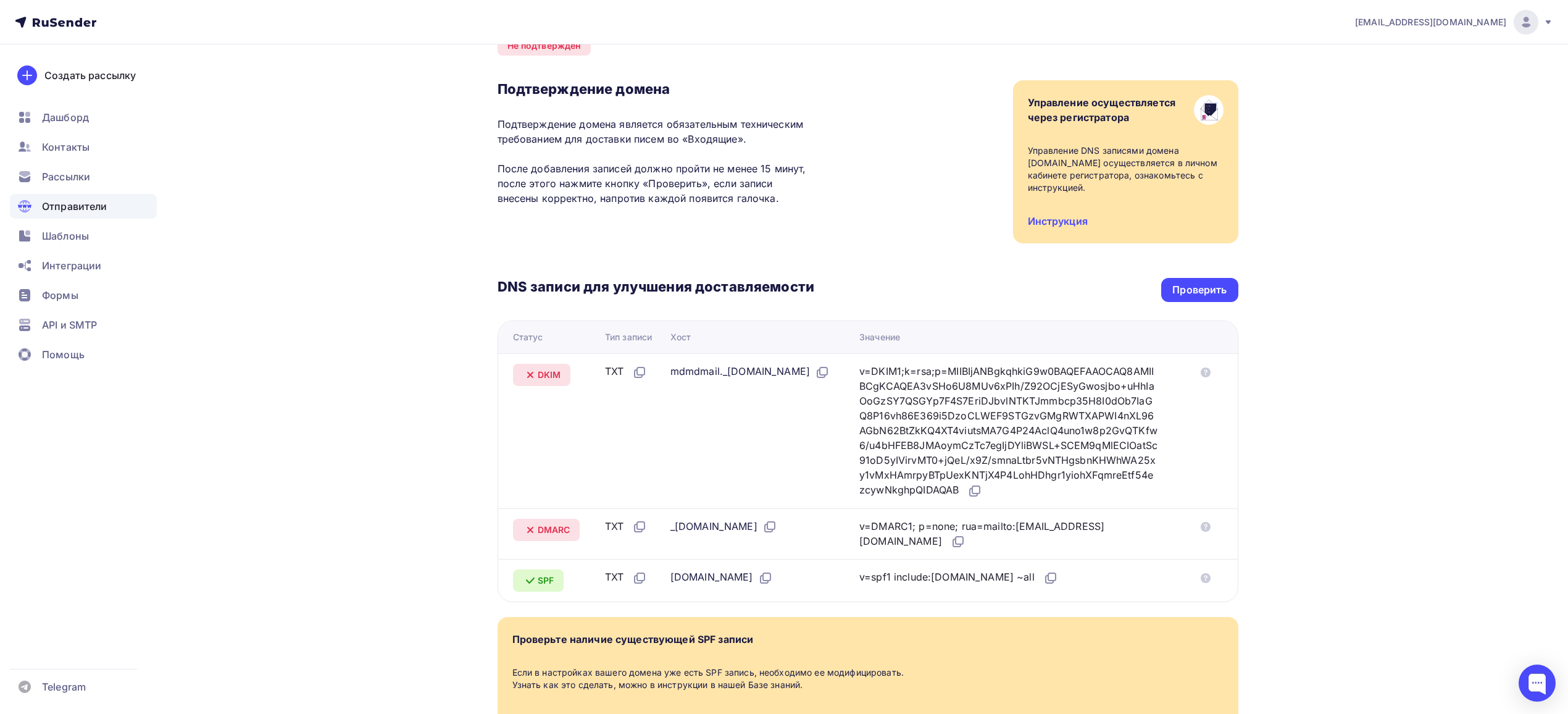
scroll to position [0, 0]
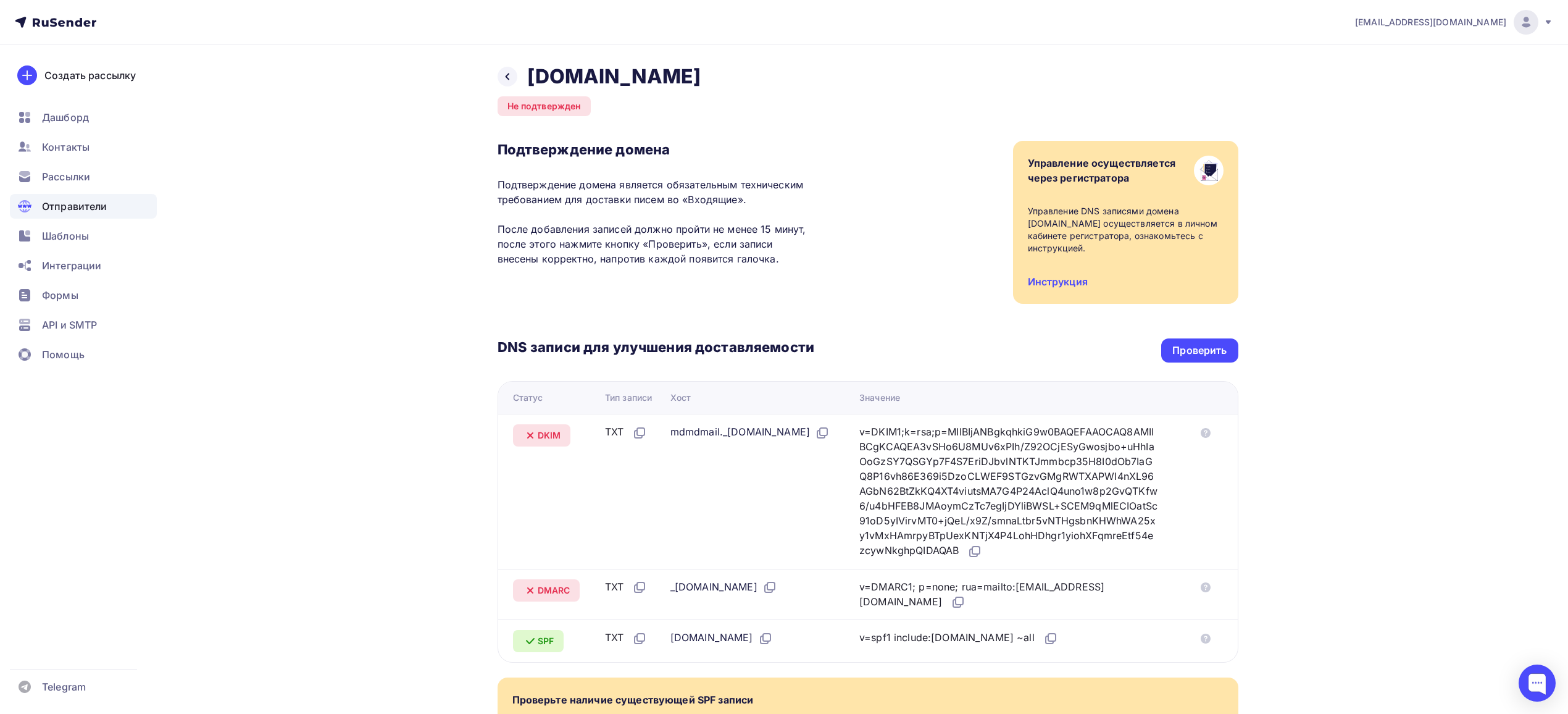
drag, startPoint x: 528, startPoint y: 78, endPoint x: 729, endPoint y: 74, distance: 201.0
click at [754, 77] on div "Назад [DOMAIN_NAME] Не подтвержден Подтверждение домена Подтверждение домена яв…" at bounding box center [867, 447] width 740 height 767
copy h2 "[DOMAIN_NAME]"
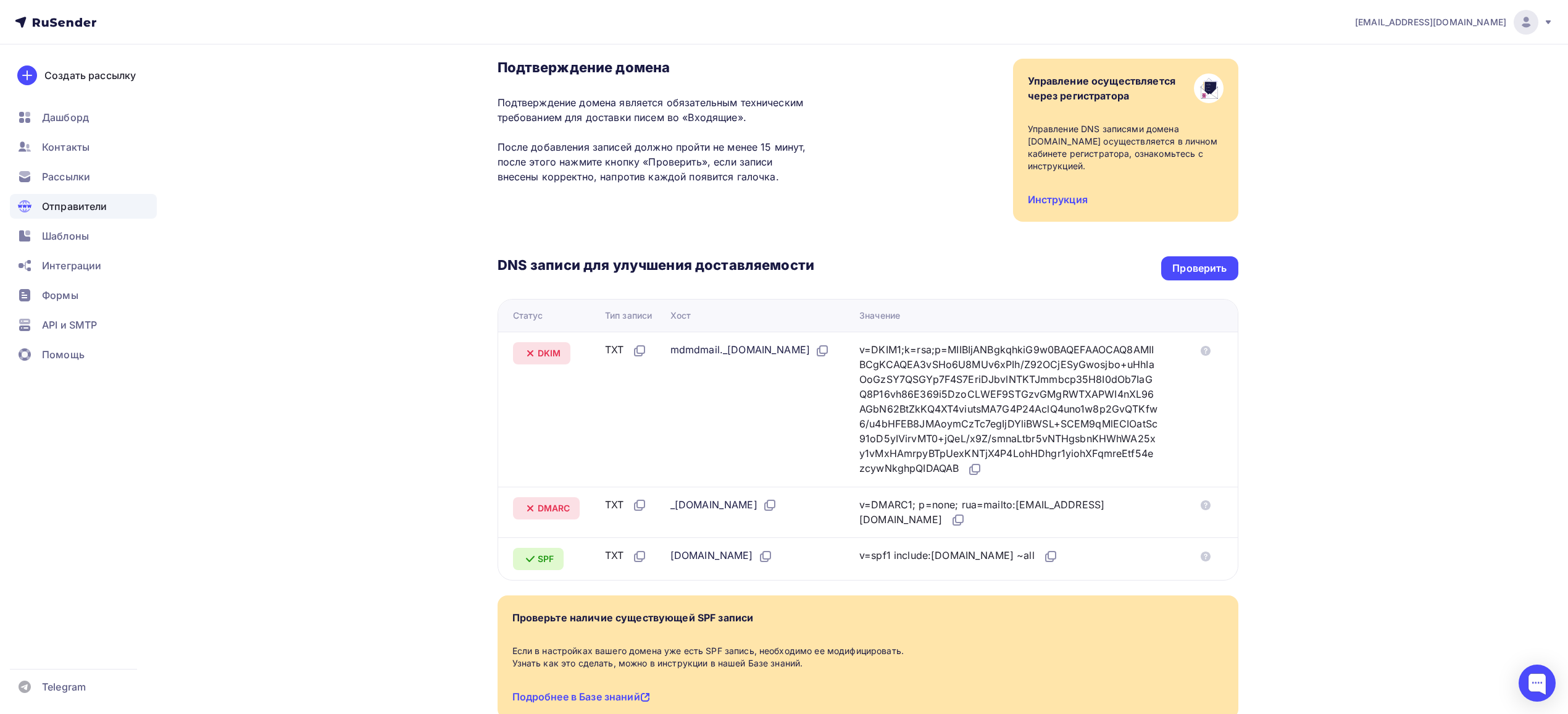
click at [379, 407] on div "Назад [DOMAIN_NAME] Не подтвержден Подтверждение домена Подтверждение домена яв…" at bounding box center [784, 380] width 1012 height 836
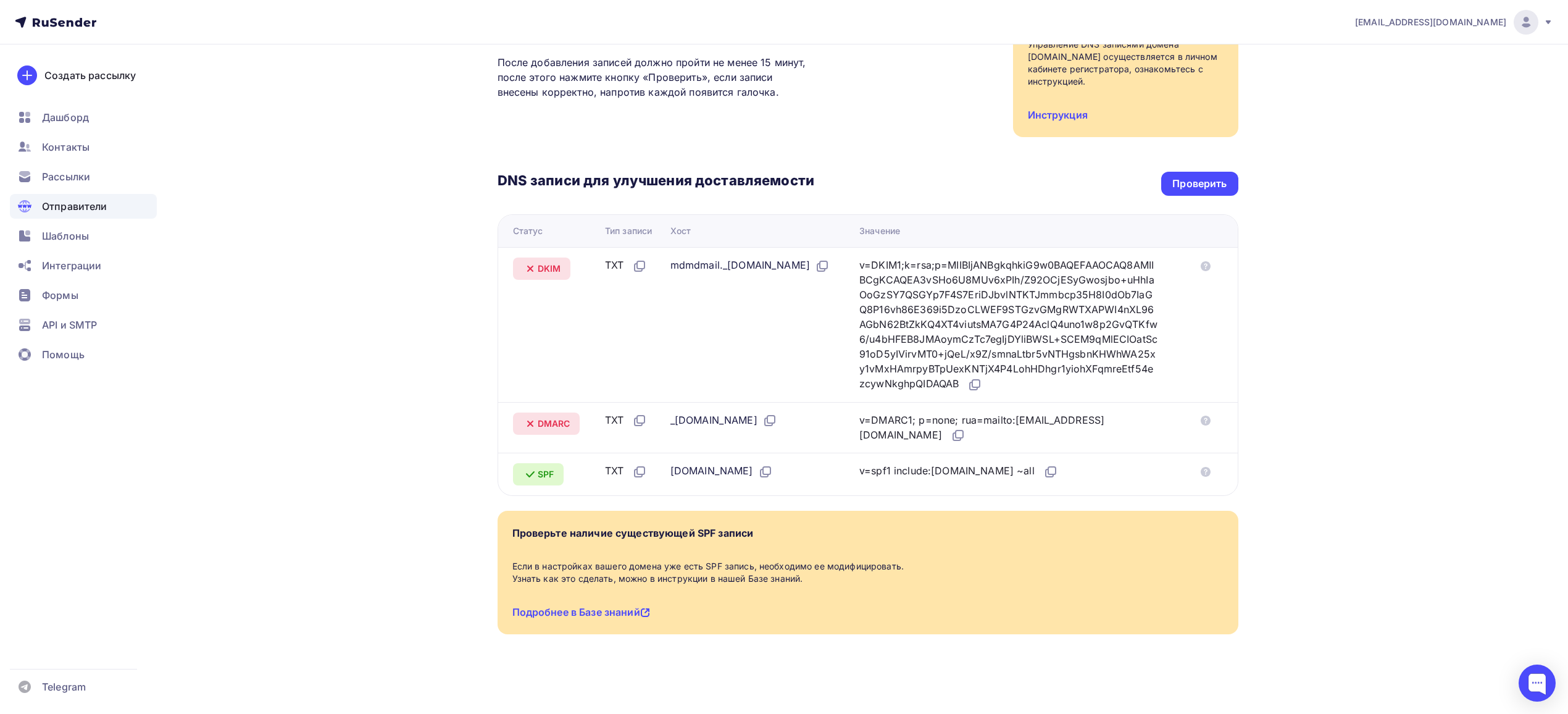
scroll to position [182, 0]
